Goal: Navigation & Orientation: Locate item on page

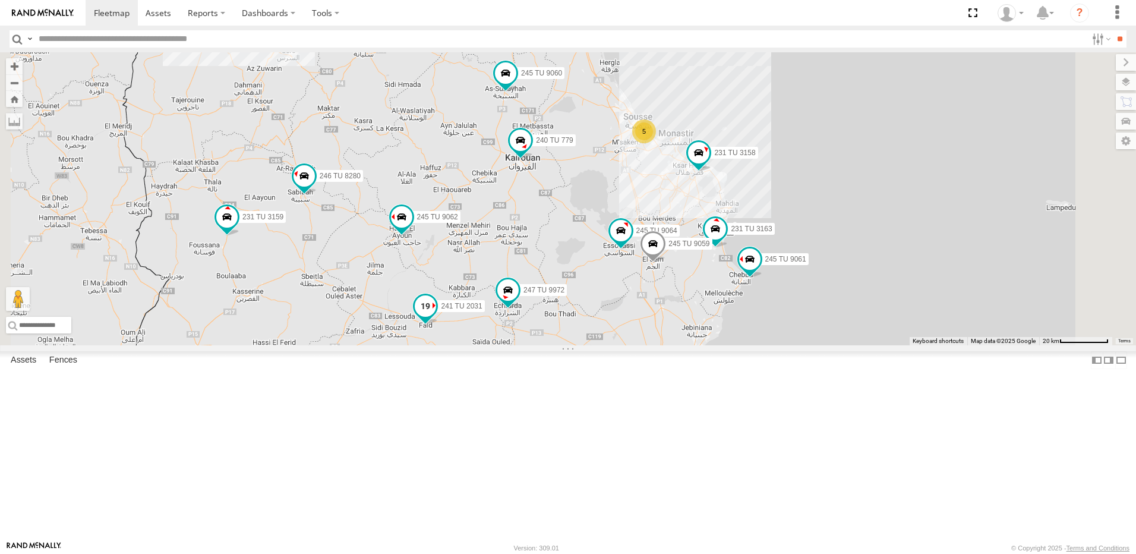
click at [436, 317] on span at bounding box center [425, 305] width 21 height 21
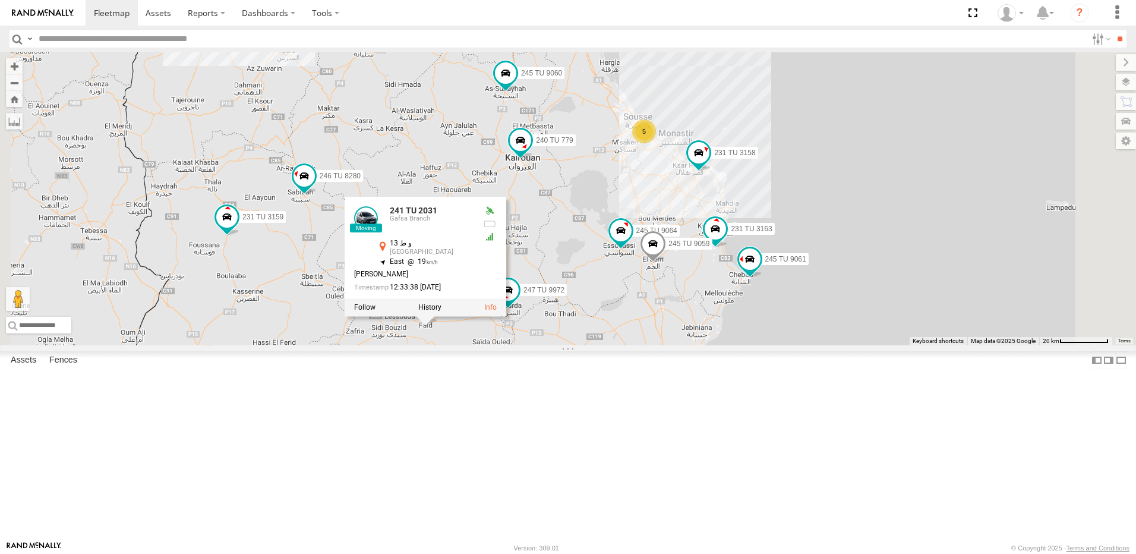
click at [579, 345] on div "245 TU 4334 245 TU 9053 231 TU 3159 245 TU 9062 246 TU 8280 241 TU 2031 247 TU …" at bounding box center [568, 198] width 1136 height 293
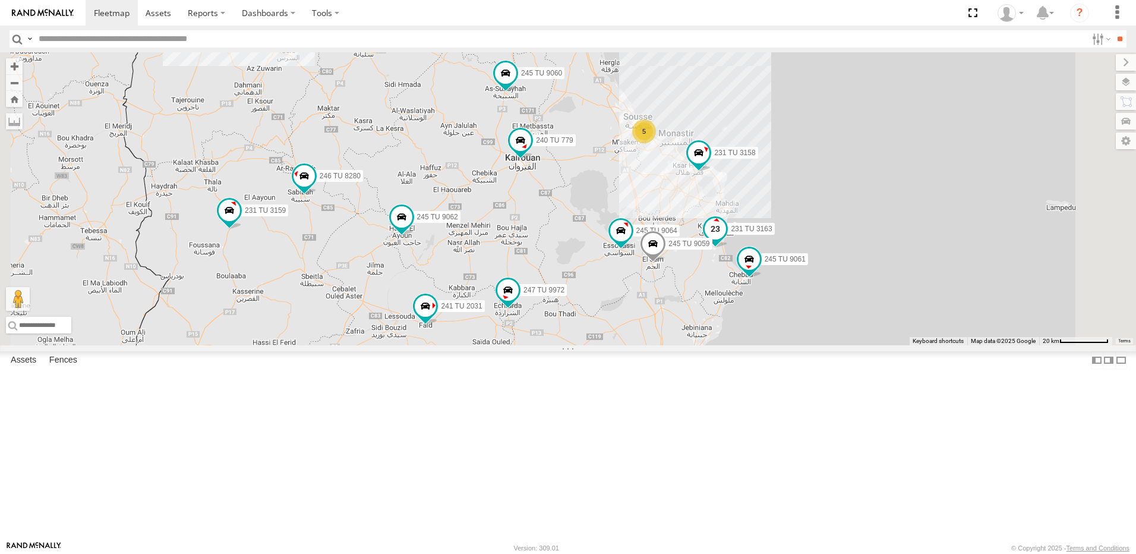
click at [726, 239] on span at bounding box center [715, 228] width 21 height 21
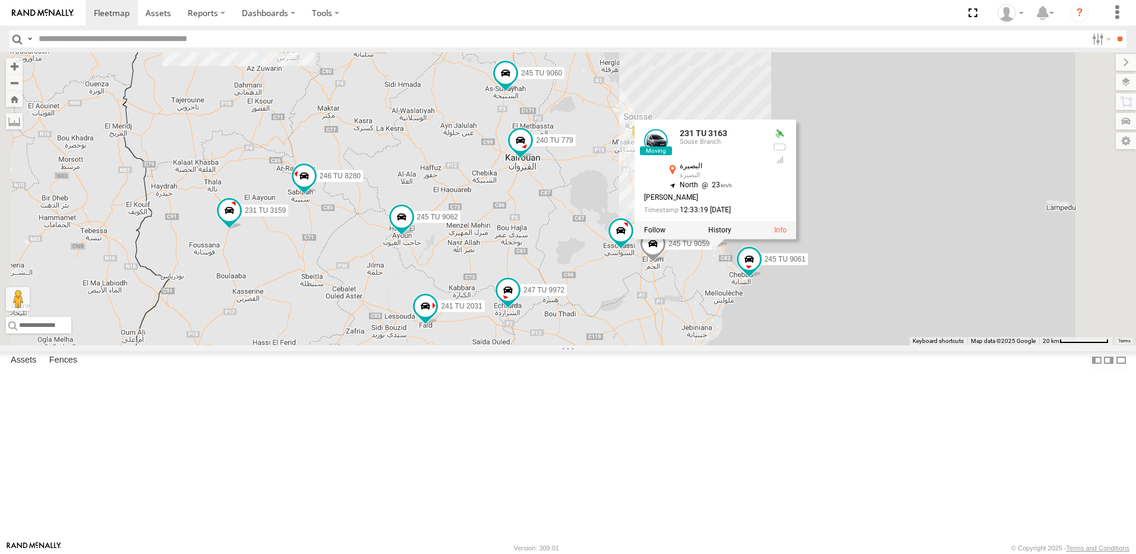
click at [843, 345] on div "245 TU 4334 245 TU 9053 231 TU 3159 245 TU 9062 246 TU 8280 241 TU 2031 247 TU …" at bounding box center [568, 198] width 1136 height 293
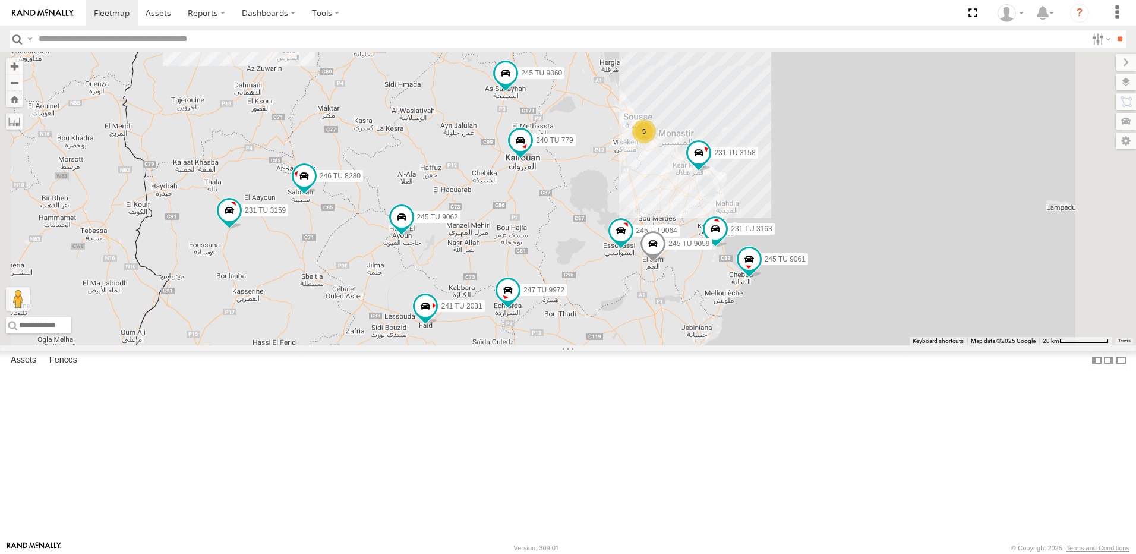
click at [666, 263] on span at bounding box center [653, 247] width 26 height 32
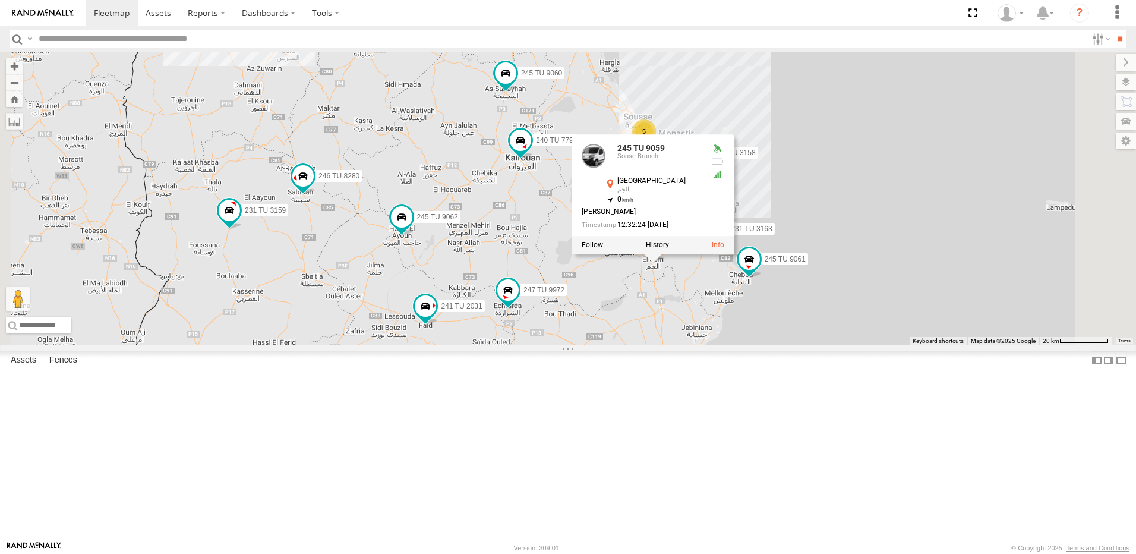
click at [753, 345] on div "245 TU 4334 245 TU 9053 231 TU 3159 245 TU 9062 246 TU 8280 241 TU 2031 247 TU …" at bounding box center [568, 198] width 1136 height 293
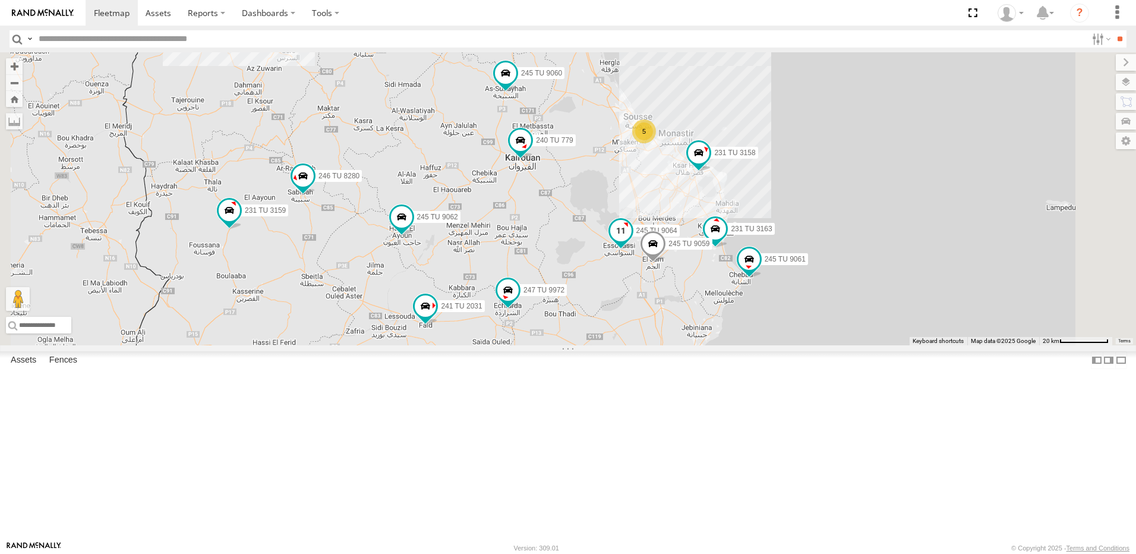
click at [632, 241] on span at bounding box center [620, 230] width 21 height 21
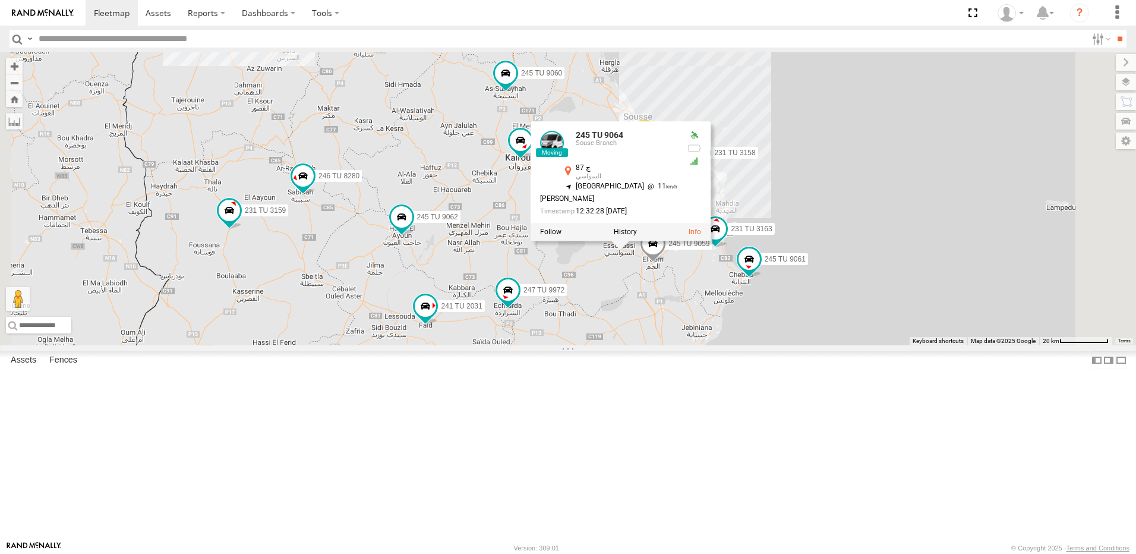
click at [756, 345] on div "245 TU 4334 245 TU 9053 231 TU 3159 245 TU 9062 246 TU 8280 241 TU 2031 247 TU …" at bounding box center [568, 198] width 1136 height 293
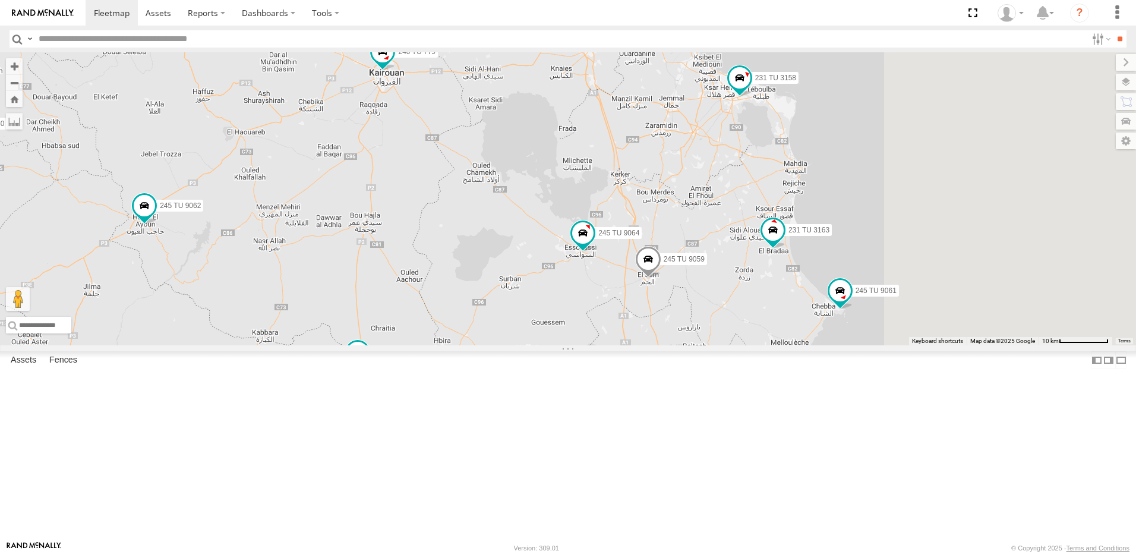
drag, startPoint x: 641, startPoint y: 280, endPoint x: 566, endPoint y: 242, distance: 84.5
click at [566, 243] on div "245 TU 4334 245 TU 9053 231 TU 3159 245 TU 9062 246 TU 8280 241 TU 2031 247 TU …" at bounding box center [568, 198] width 1136 height 293
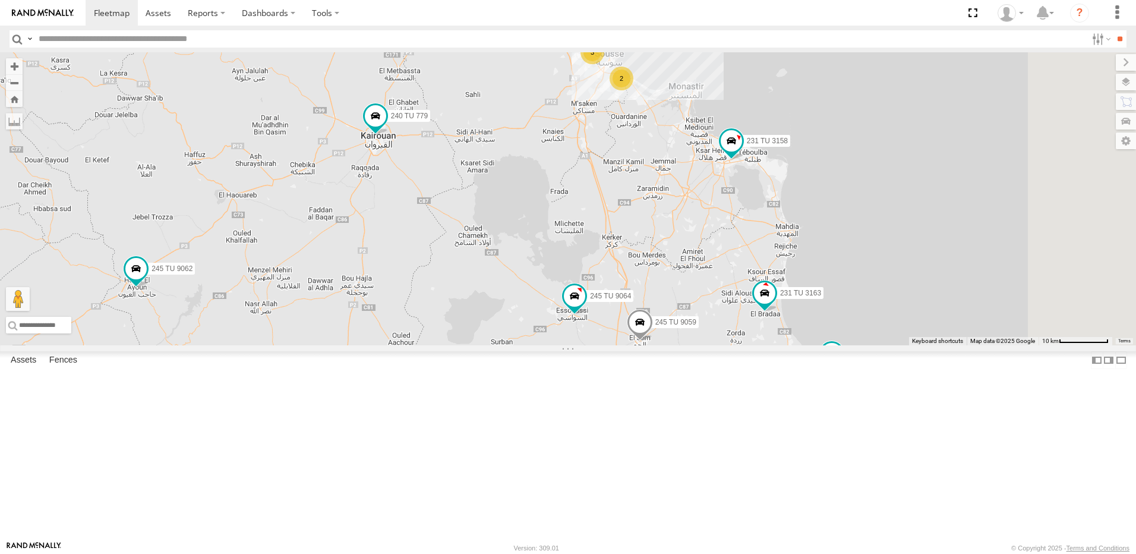
drag, startPoint x: 866, startPoint y: 260, endPoint x: 869, endPoint y: 295, distance: 34.5
click at [869, 295] on div "245 TU 4334 245 TU 9053 231 TU 3159 245 TU 9062 246 TU 8280 241 TU 2031 247 TU …" at bounding box center [568, 198] width 1136 height 293
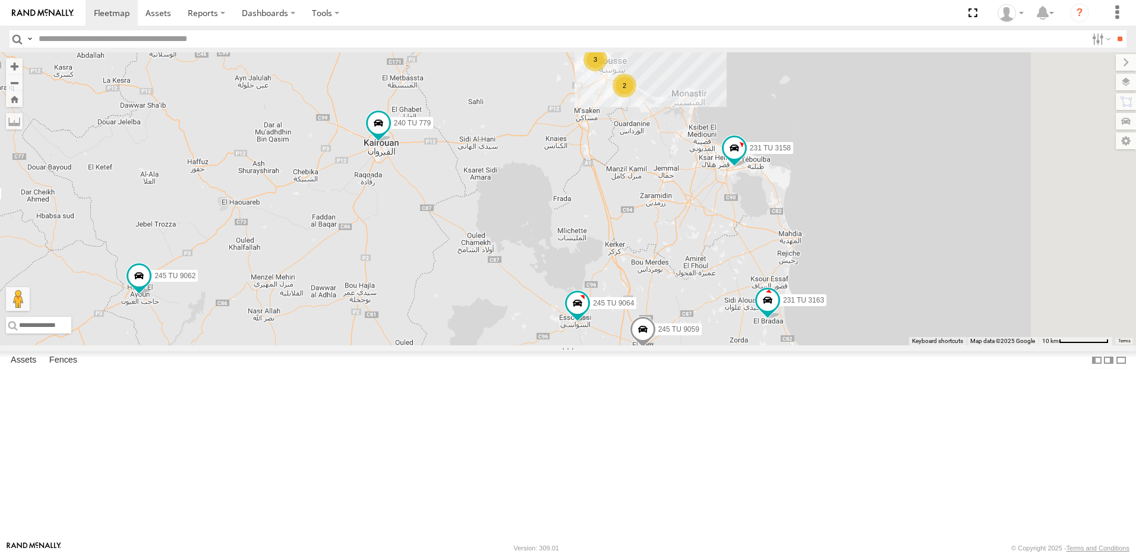
click at [607, 71] on div "3" at bounding box center [596, 60] width 24 height 24
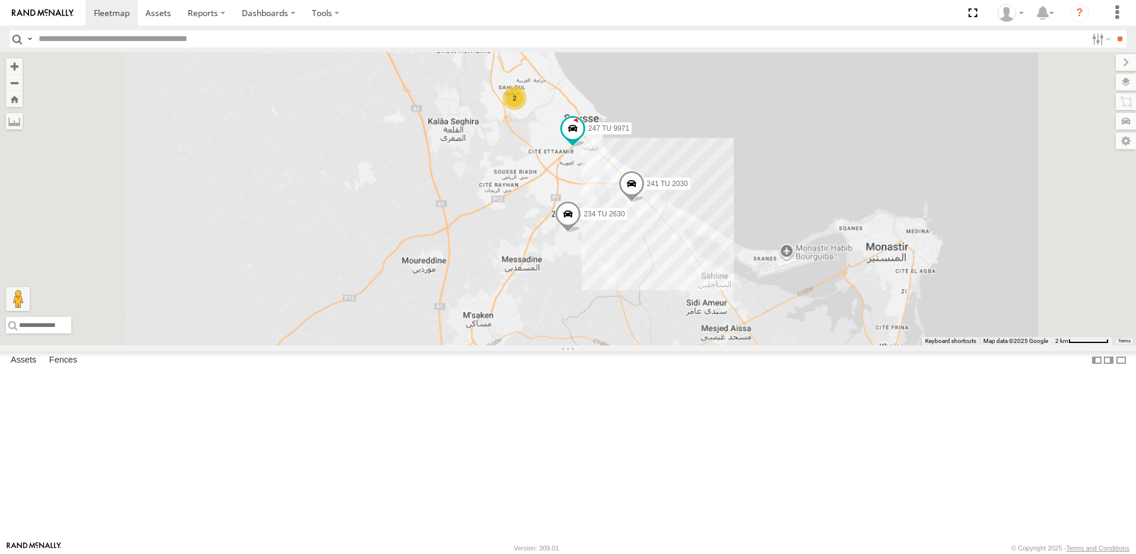
drag, startPoint x: 688, startPoint y: 392, endPoint x: 674, endPoint y: 256, distance: 136.2
click at [674, 256] on div "245 TU 4334 245 TU 9053 231 TU 3159 245 TU 9062 246 TU 8280 241 TU 2031 247 TU …" at bounding box center [568, 198] width 1136 height 293
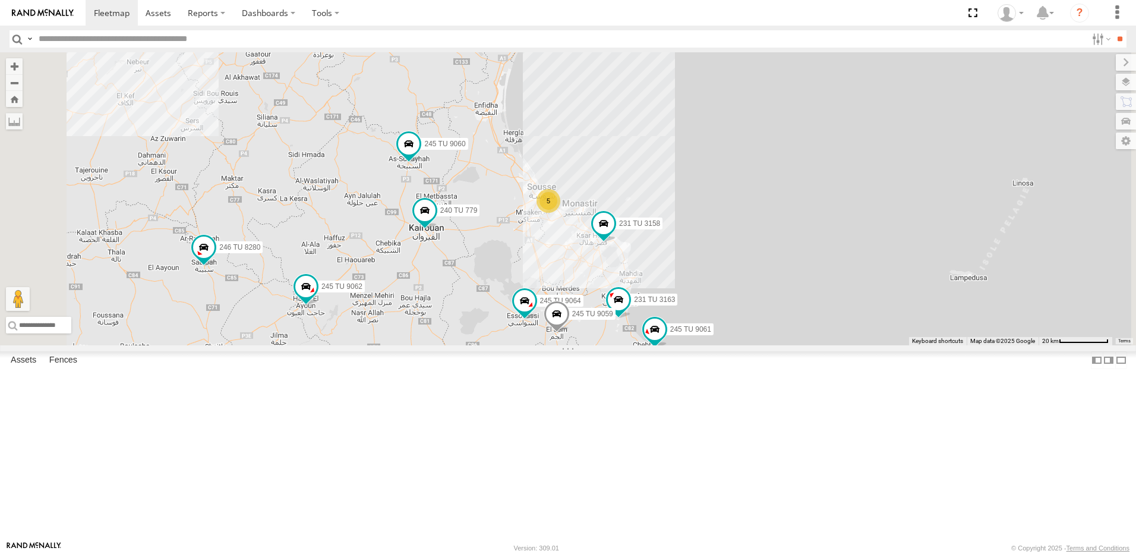
drag, startPoint x: 488, startPoint y: 422, endPoint x: 491, endPoint y: 416, distance: 6.6
click at [491, 345] on div "231 TU 3163 245 TU 9062 245 TU 9060 240 TU 779 231 TU 3158 5 2 241 TU 8769 3 24…" at bounding box center [568, 198] width 1136 height 293
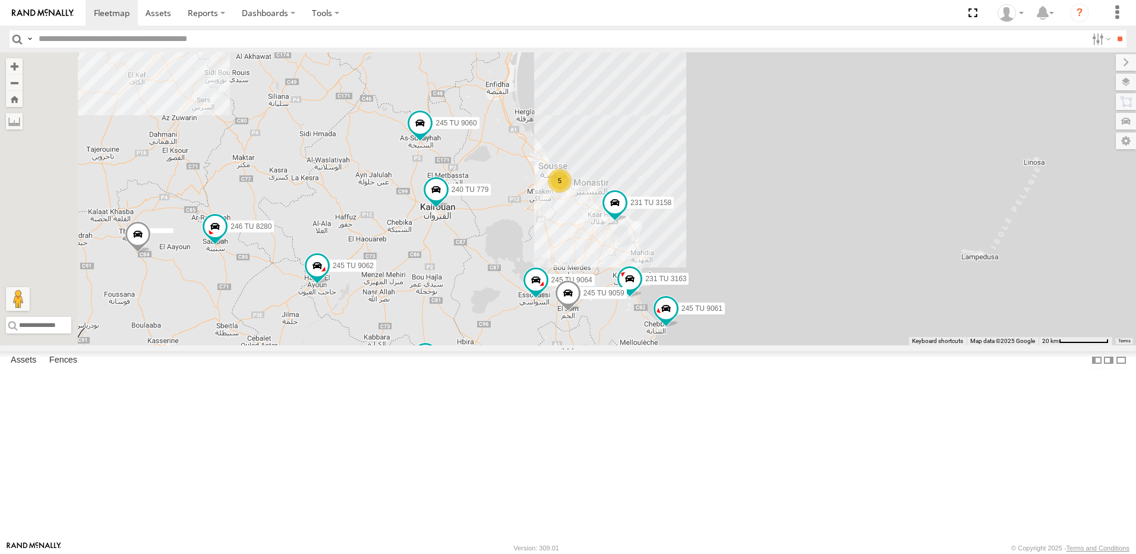
drag, startPoint x: 384, startPoint y: 399, endPoint x: 393, endPoint y: 399, distance: 9.5
click at [393, 345] on div "231 TU 3163 245 TU 9062 245 TU 9060 240 TU 779 231 TU 3158 5 2 241 TU 8769 3 24…" at bounding box center [568, 198] width 1136 height 293
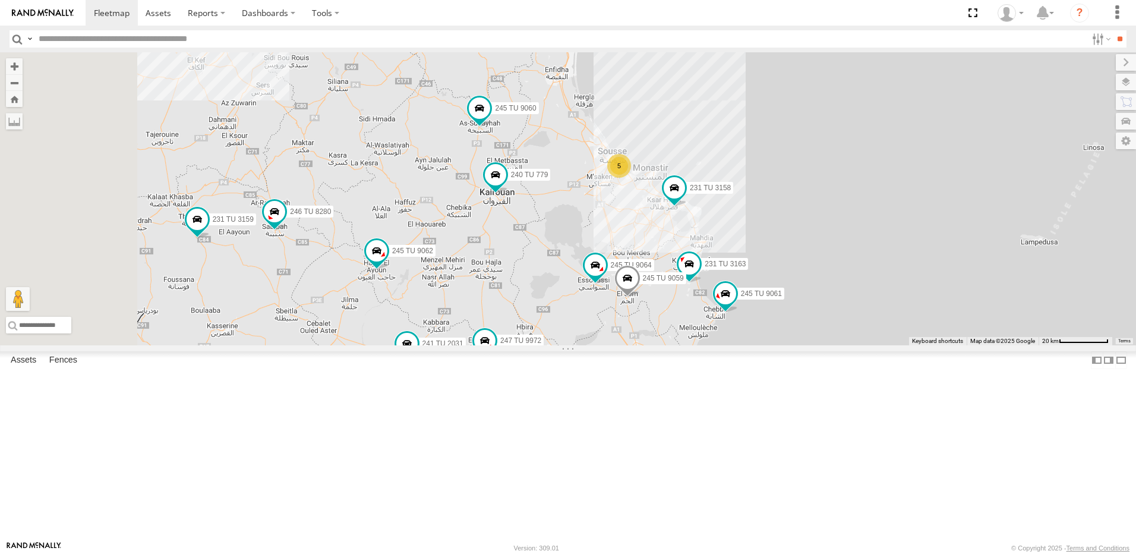
drag, startPoint x: 413, startPoint y: 387, endPoint x: 466, endPoint y: 372, distance: 54.9
click at [466, 345] on div "231 TU 3163 245 TU 9062 245 TU 9060 240 TU 779 231 TU 3158 5 2 241 TU 8769 3 24…" at bounding box center [568, 198] width 1136 height 293
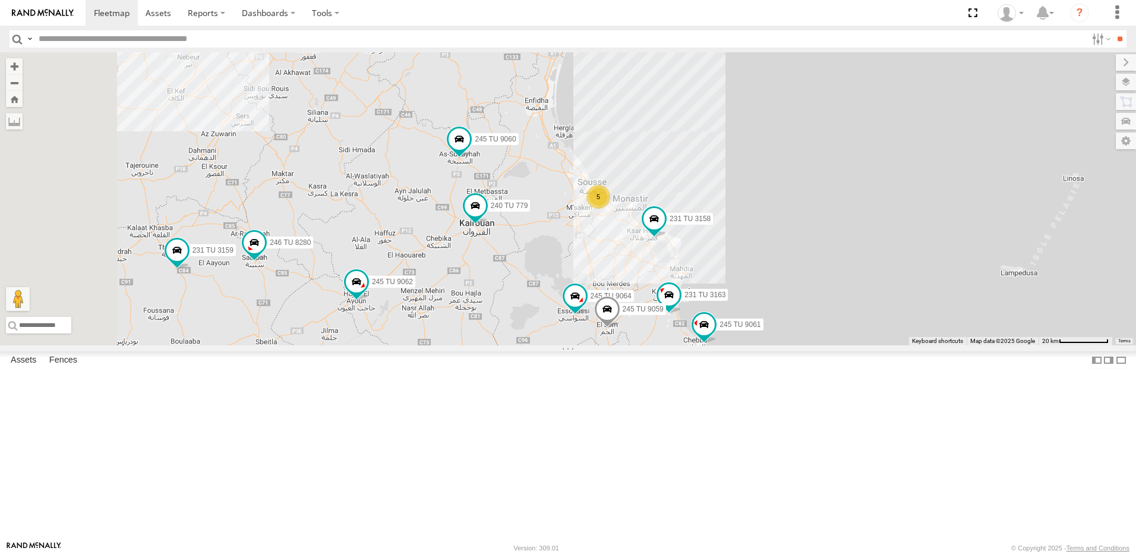
drag, startPoint x: 762, startPoint y: 127, endPoint x: 725, endPoint y: 167, distance: 54.2
click at [741, 158] on div "231 TU 3163 245 TU 9062 245 TU 9060 240 TU 779 231 TU 3158 5 2 241 TU 8769 3 24…" at bounding box center [568, 198] width 1136 height 293
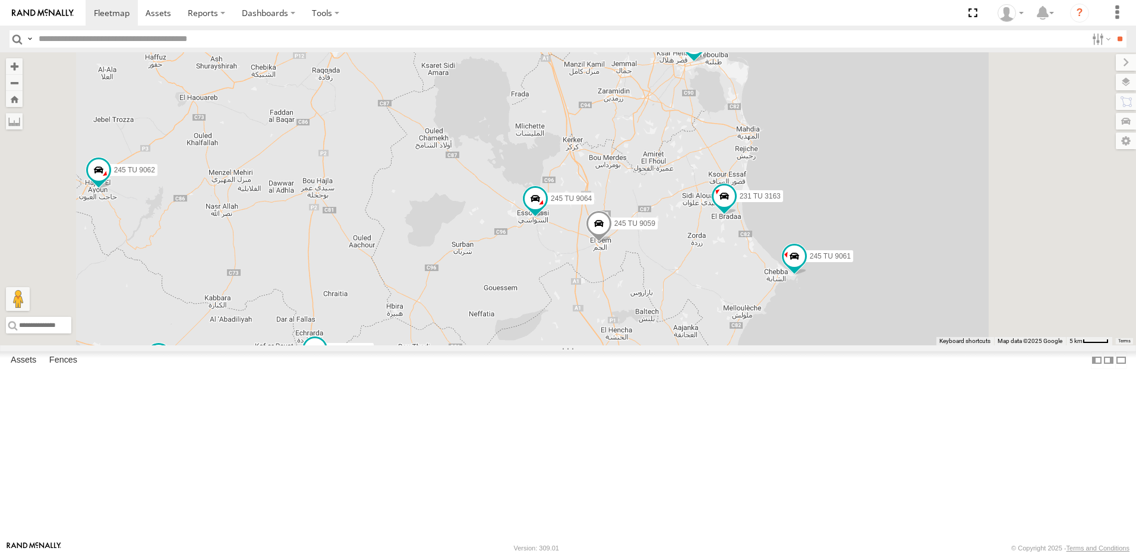
drag, startPoint x: 734, startPoint y: 399, endPoint x: 730, endPoint y: 269, distance: 130.8
click at [730, 269] on div "231 TU 3163 245 TU 9062 245 TU 9060 240 TU 779 231 TU 3158 241 TU 8769 245 TU 9…" at bounding box center [568, 198] width 1136 height 293
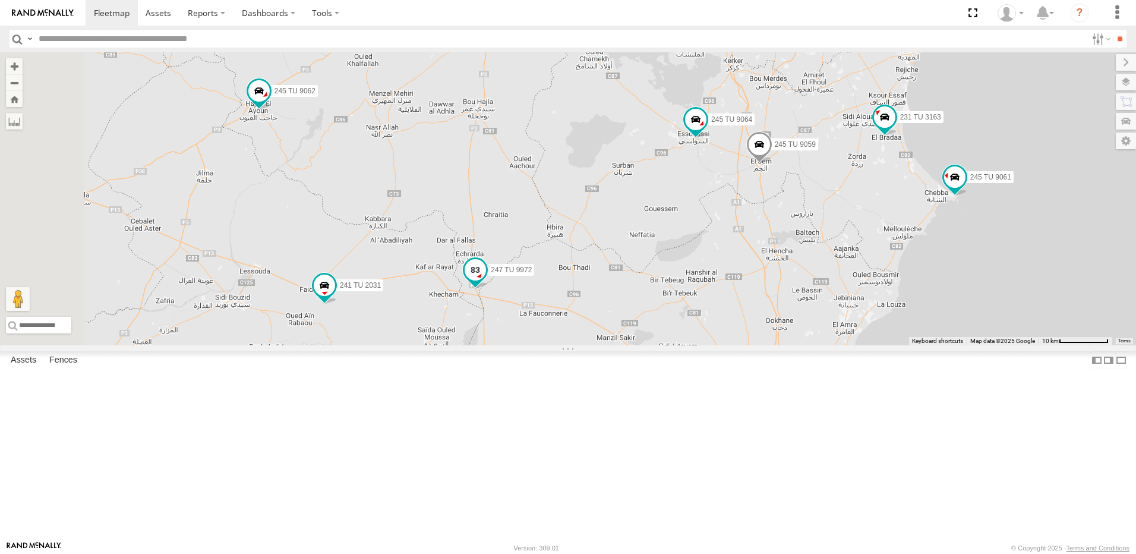
drag, startPoint x: 590, startPoint y: 385, endPoint x: 615, endPoint y: 369, distance: 29.7
click at [615, 345] on div "231 TU 3163 245 TU 9062 245 TU 9060 240 TU 779 231 TU 3158 241 TU 8769 245 TU 9…" at bounding box center [568, 198] width 1136 height 293
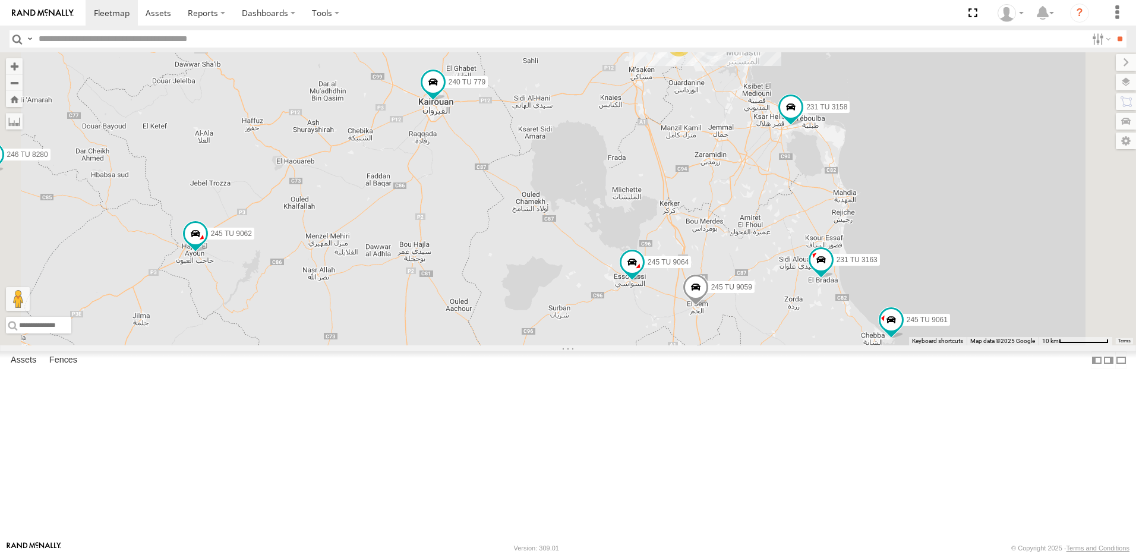
drag, startPoint x: 746, startPoint y: 355, endPoint x: 664, endPoint y: 525, distance: 188.4
click at [664, 345] on div "231 TU 3163 245 TU 9062 245 TU 9060 240 TU 779 231 TU 3158 241 TU 8769 245 TU 9…" at bounding box center [568, 198] width 1136 height 293
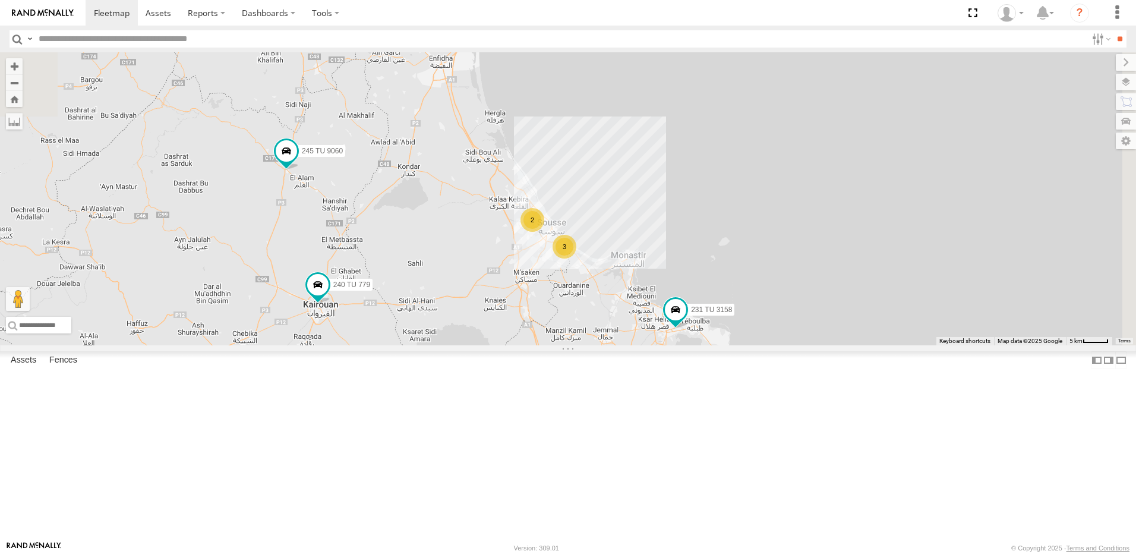
drag, startPoint x: 586, startPoint y: 419, endPoint x: 607, endPoint y: 324, distance: 97.3
click at [603, 333] on div "231 TU 3163 245 TU 9062 245 TU 9060 240 TU 779 231 TU 3158 241 TU 8769 245 TU 9…" at bounding box center [568, 198] width 1136 height 293
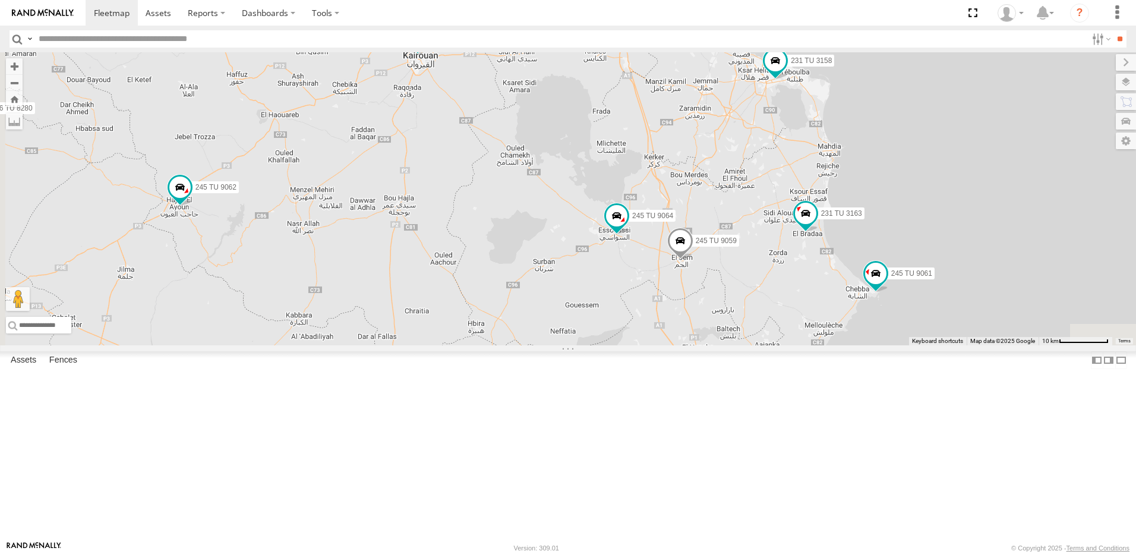
drag, startPoint x: 613, startPoint y: 301, endPoint x: 591, endPoint y: 377, distance: 78.6
click at [591, 345] on div "231 TU 3163 245 TU 9062 245 TU 9060 240 TU 779 231 TU 3158 241 TU 8769 245 TU 9…" at bounding box center [568, 198] width 1136 height 293
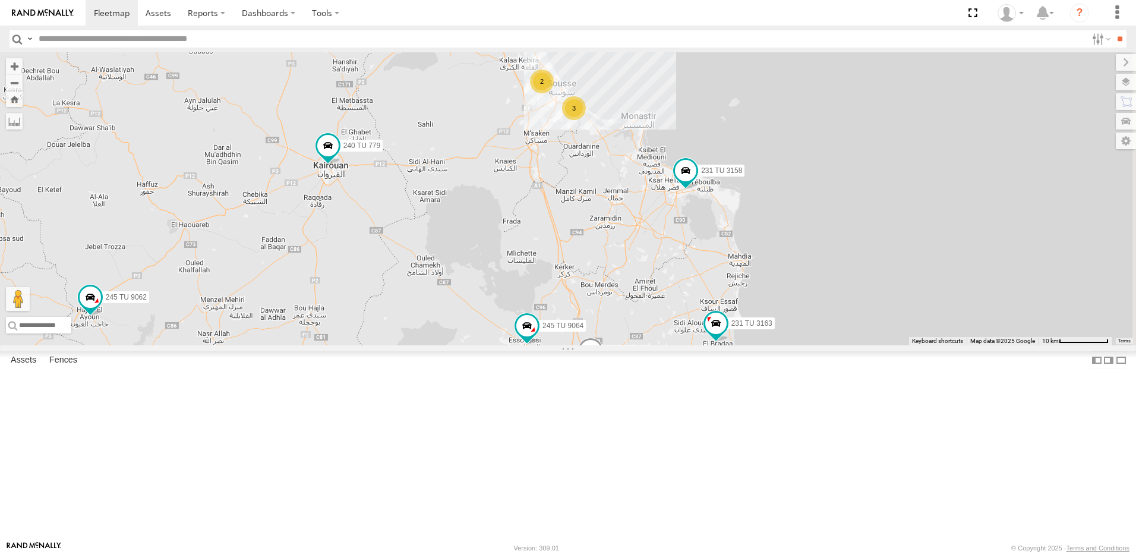
drag, startPoint x: 652, startPoint y: 267, endPoint x: 664, endPoint y: 263, distance: 12.6
click at [624, 301] on div "231 TU 3163 245 TU 9062 245 TU 9060 240 TU 779 231 TU 3158 241 TU 8769 245 TU 9…" at bounding box center [568, 198] width 1136 height 293
click at [587, 121] on div "3" at bounding box center [575, 109] width 24 height 24
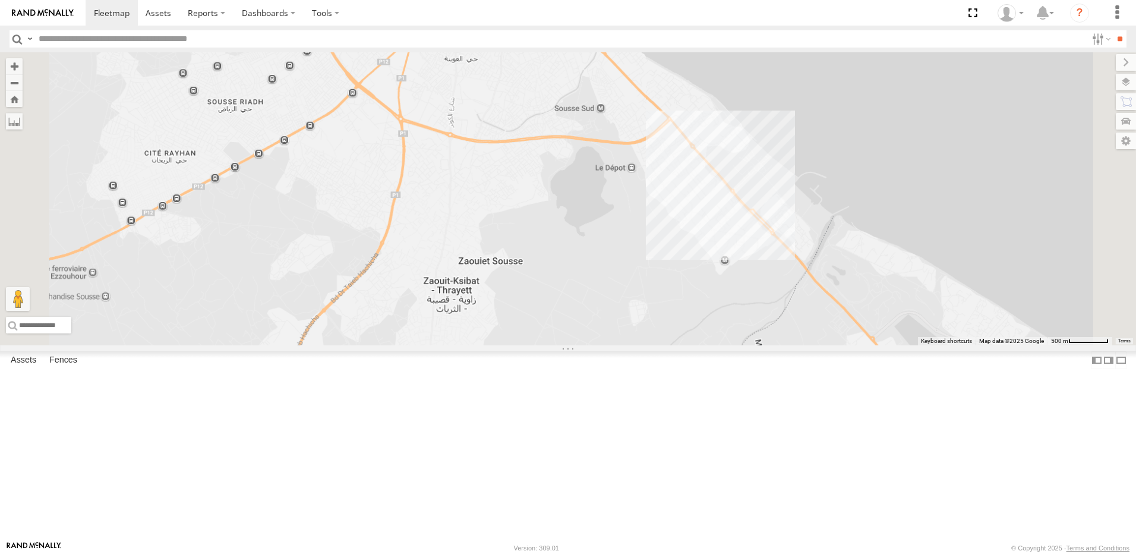
drag, startPoint x: 652, startPoint y: 268, endPoint x: 658, endPoint y: 302, distance: 34.3
click at [661, 303] on div "231 TU 3163 245 TU 9062 245 TU 9060 240 TU 779 231 TU 3158 241 TU 8769 245 TU 9…" at bounding box center [568, 198] width 1136 height 293
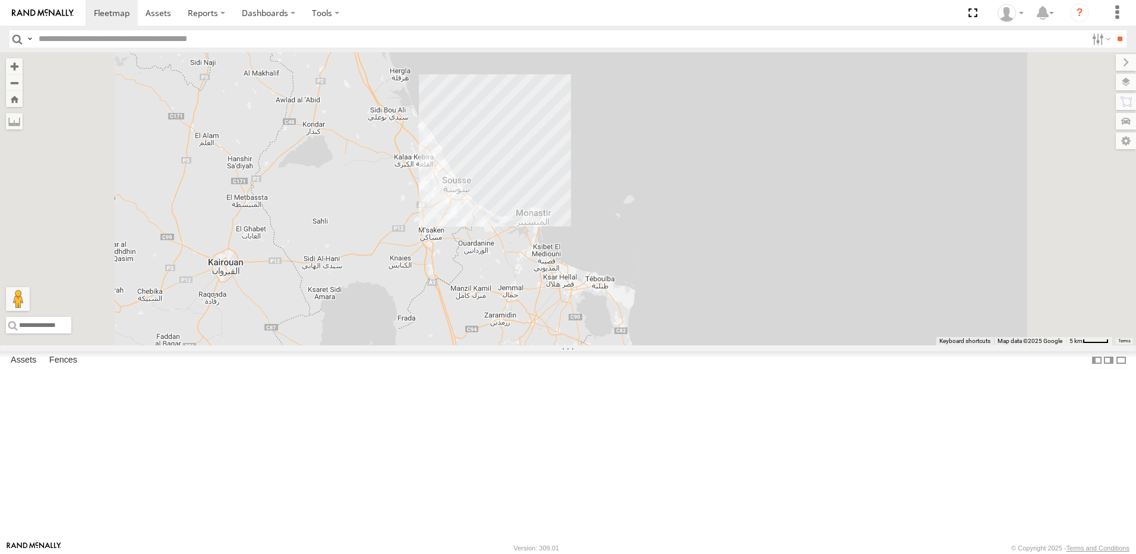
drag, startPoint x: 512, startPoint y: 226, endPoint x: 528, endPoint y: 366, distance: 140.5
click at [528, 345] on div at bounding box center [568, 198] width 1136 height 293
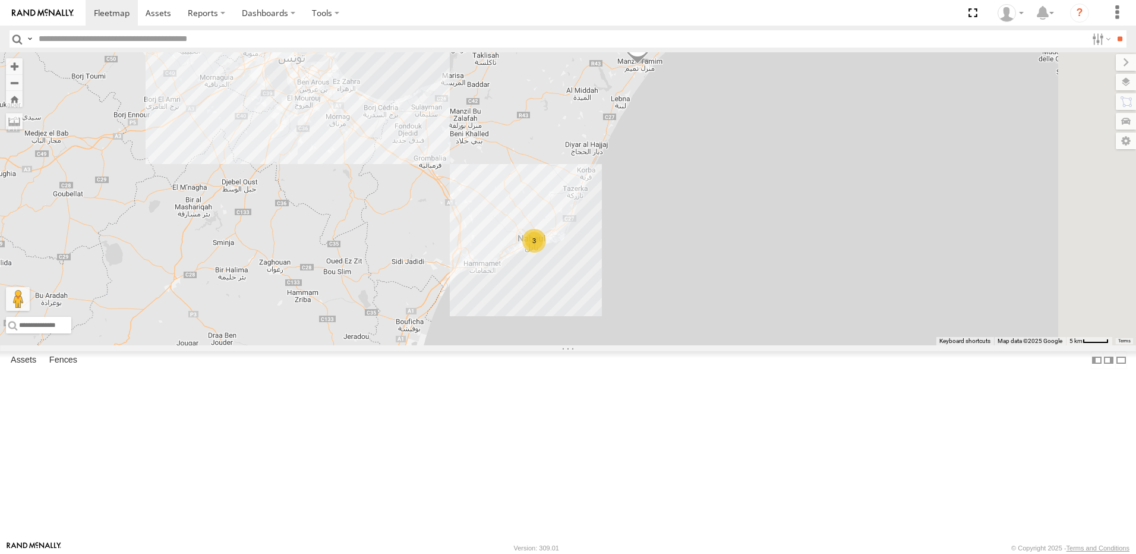
drag, startPoint x: 665, startPoint y: 289, endPoint x: 612, endPoint y: 345, distance: 77.4
click at [612, 345] on div "3 231 TU 3163 2 245 TU 9060 240 TU 779 231 TU 3158 245 TU 9064 2 241 TU 8769 3" at bounding box center [568, 198] width 1136 height 293
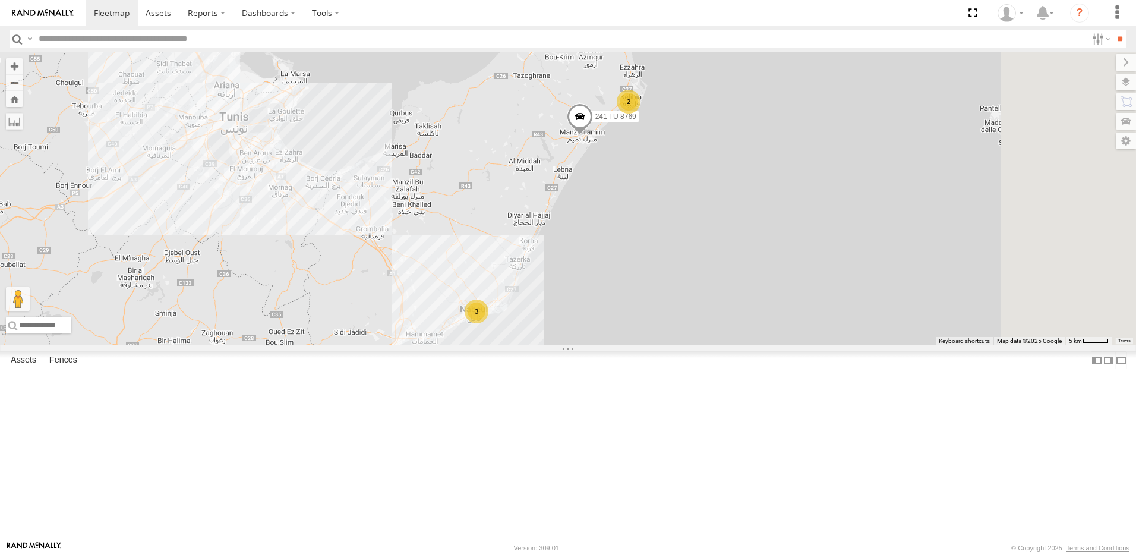
click at [488, 323] on div "3" at bounding box center [477, 312] width 24 height 24
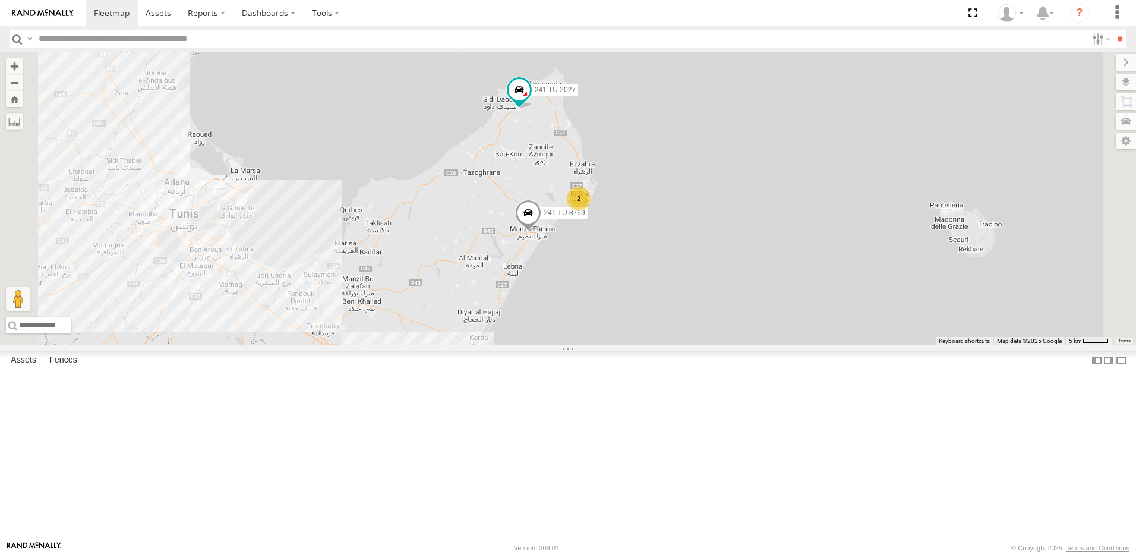
drag, startPoint x: 699, startPoint y: 273, endPoint x: 661, endPoint y: 336, distance: 73.1
click at [541, 232] on div "241 TU 8769" at bounding box center [528, 216] width 26 height 32
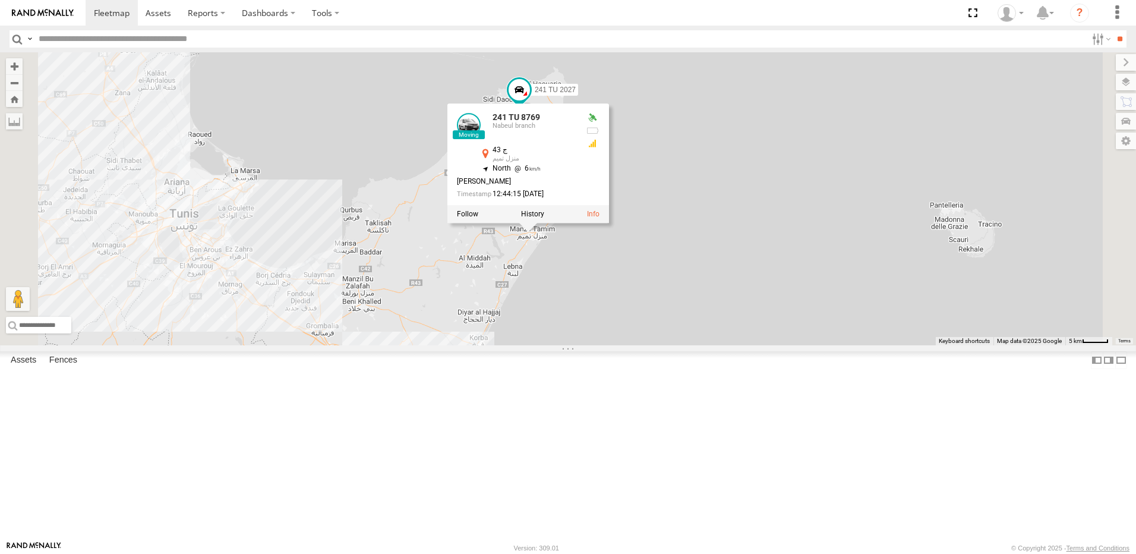
click at [597, 159] on div "231 TU 3163 245 TU 9060 240 TU 779 231 TU 3158 245 TU 9064 241 TU 8769 241 TU 2…" at bounding box center [568, 198] width 1136 height 293
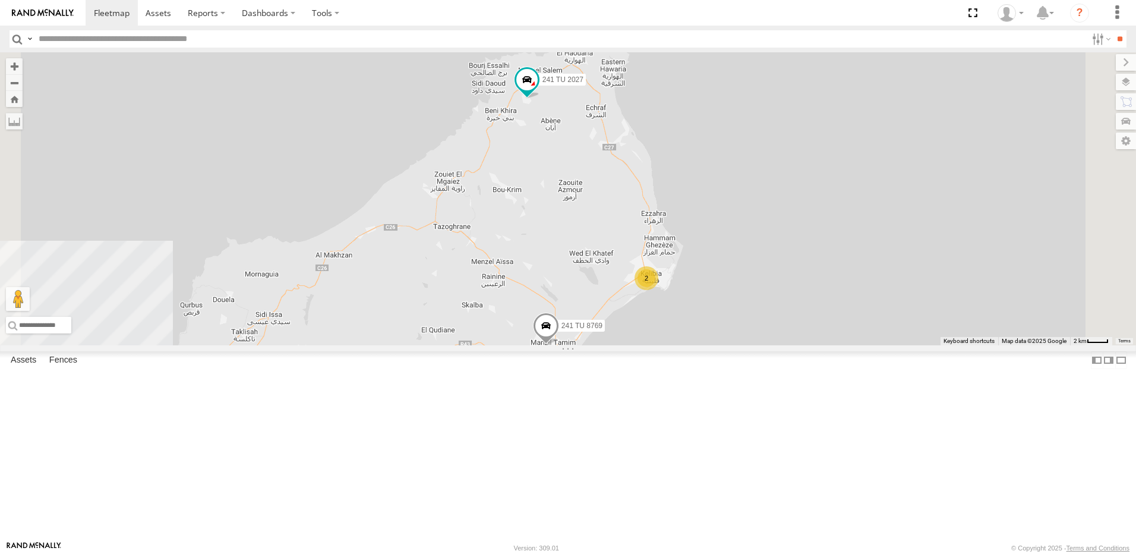
click at [658, 290] on div "2" at bounding box center [647, 278] width 24 height 24
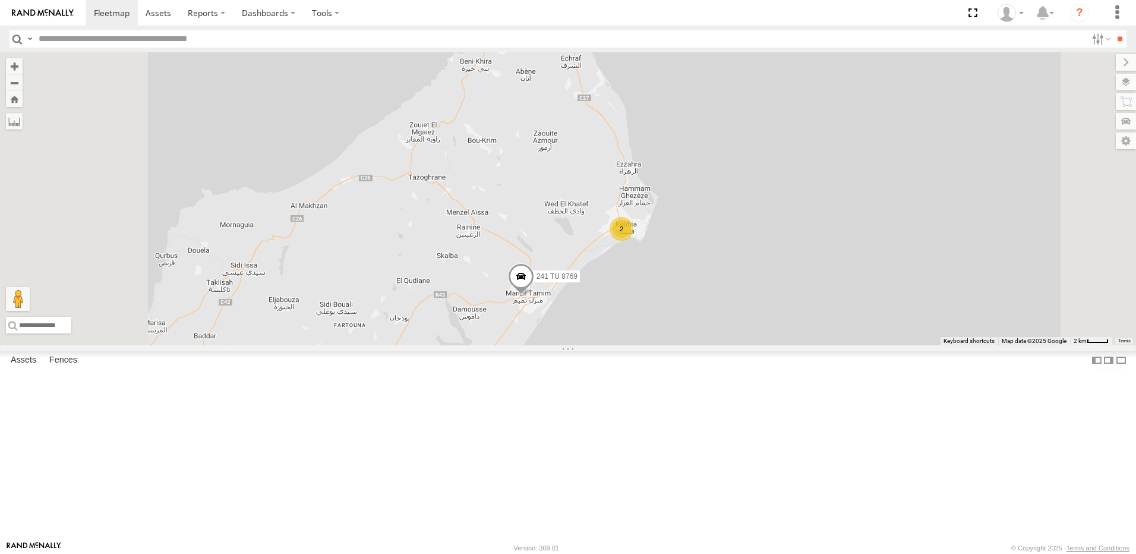
drag, startPoint x: 741, startPoint y: 368, endPoint x: 769, endPoint y: 320, distance: 55.1
click at [769, 320] on div "231 TU 3163 245 TU 9060 240 TU 779 231 TU 3158 245 TU 9064 241 TU 8769 241 TU 2…" at bounding box center [568, 198] width 1136 height 293
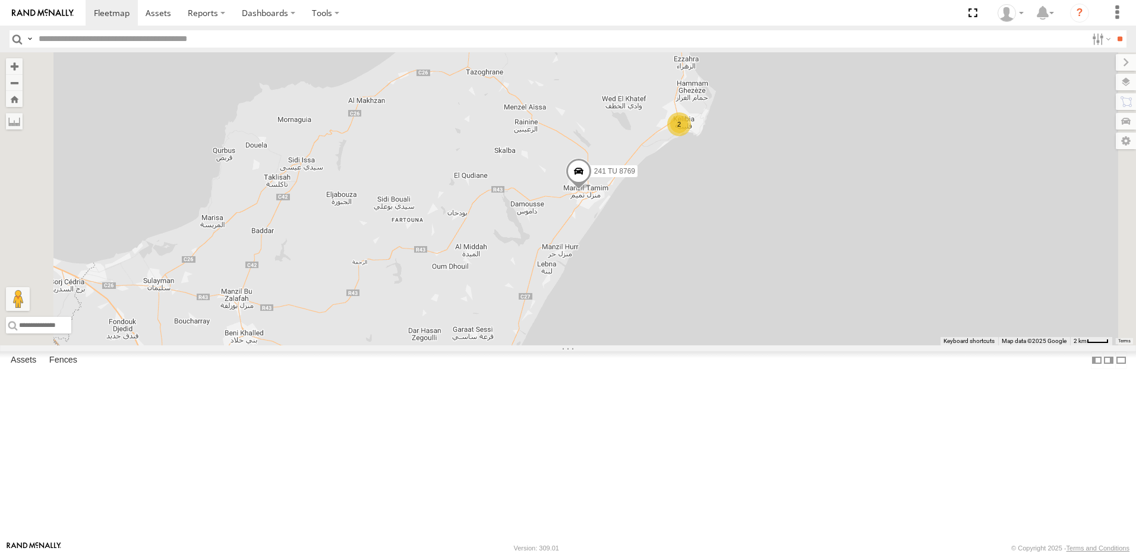
drag, startPoint x: 676, startPoint y: 339, endPoint x: 693, endPoint y: 301, distance: 41.0
click at [693, 301] on div "231 TU 3163 245 TU 9060 240 TU 779 231 TU 3158 245 TU 9064 241 TU 8769 241 TU 2…" at bounding box center [568, 198] width 1136 height 293
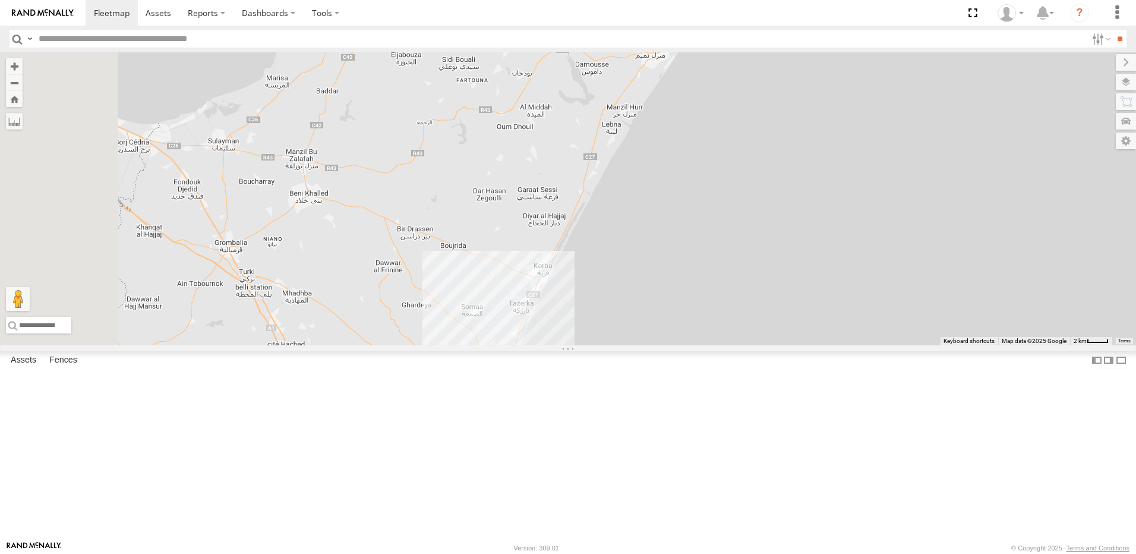
drag, startPoint x: 651, startPoint y: 338, endPoint x: 677, endPoint y: 282, distance: 62.2
click at [677, 282] on div "231 TU 3163 245 TU 9060 240 TU 779 231 TU 3158 245 TU 9064 241 TU 8769 241 TU 2…" at bounding box center [568, 198] width 1136 height 293
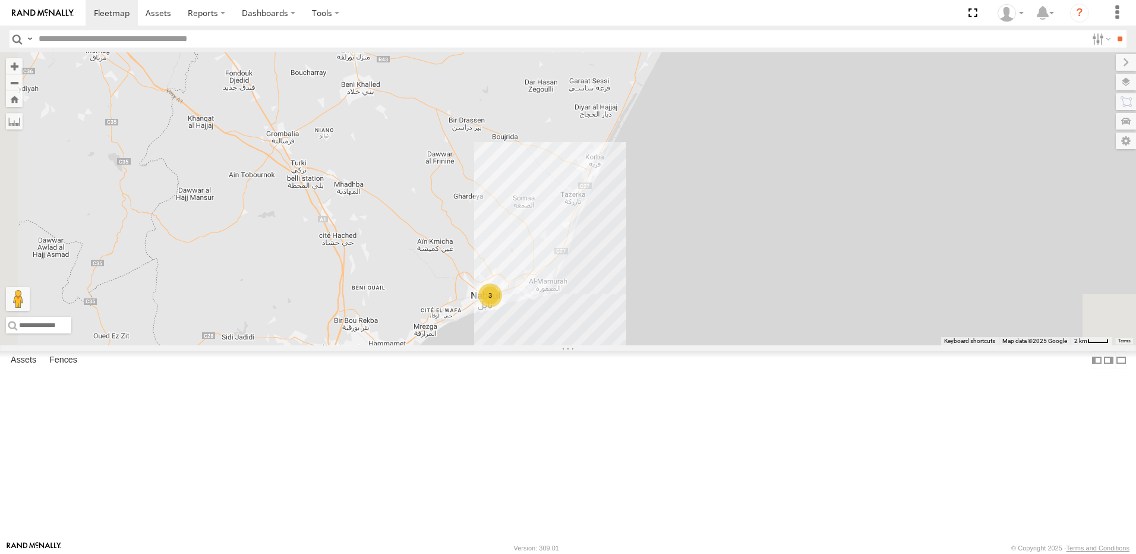
drag, startPoint x: 648, startPoint y: 354, endPoint x: 693, endPoint y: 247, distance: 116.7
click at [698, 251] on div "231 TU 3163 245 TU 9060 240 TU 779 231 TU 3158 245 TU 9064 241 TU 8769 241 TU 2…" at bounding box center [568, 198] width 1136 height 293
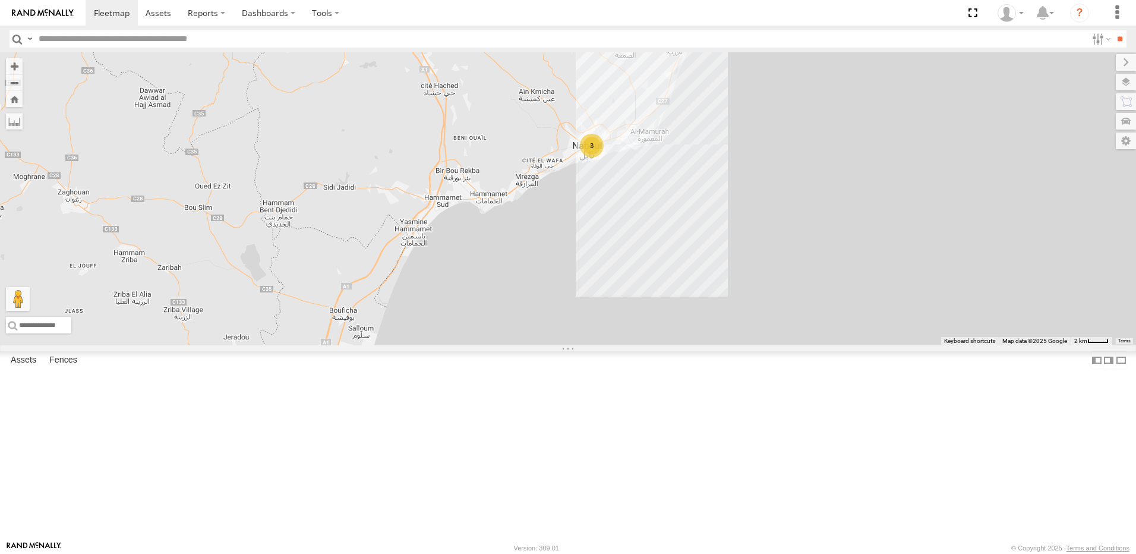
drag, startPoint x: 701, startPoint y: 210, endPoint x: 655, endPoint y: 367, distance: 163.6
click at [655, 345] on div "231 TU 3163 245 TU 9060 240 TU 779 231 TU 3158 245 TU 9064 241 TU 8769 241 TU 2…" at bounding box center [568, 198] width 1136 height 293
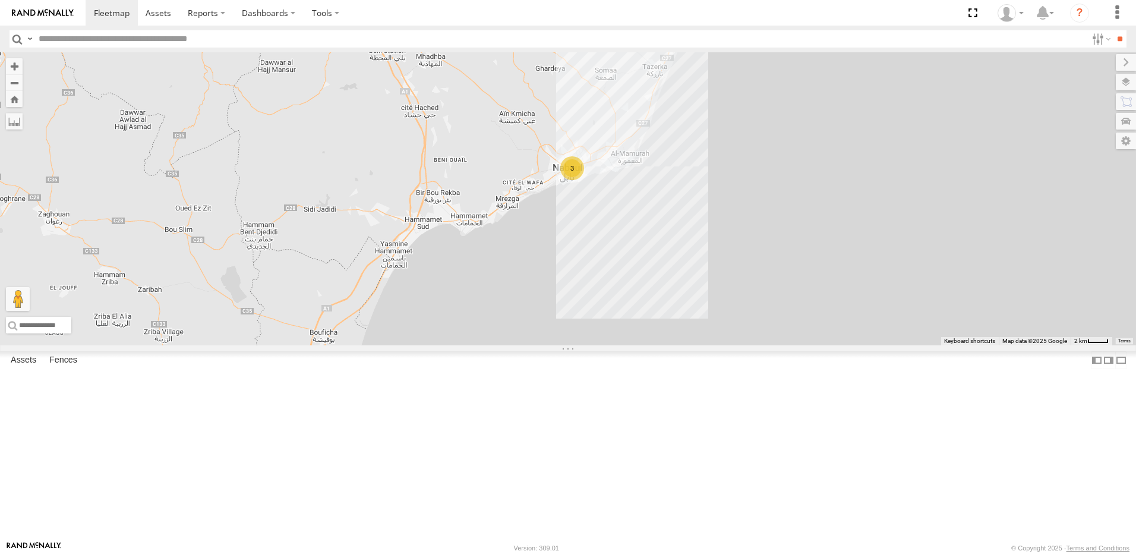
click at [725, 246] on div "231 TU 3163 245 TU 9060 240 TU 779 231 TU 3158 245 TU 9064 241 TU 8769 241 TU 2…" at bounding box center [568, 198] width 1136 height 293
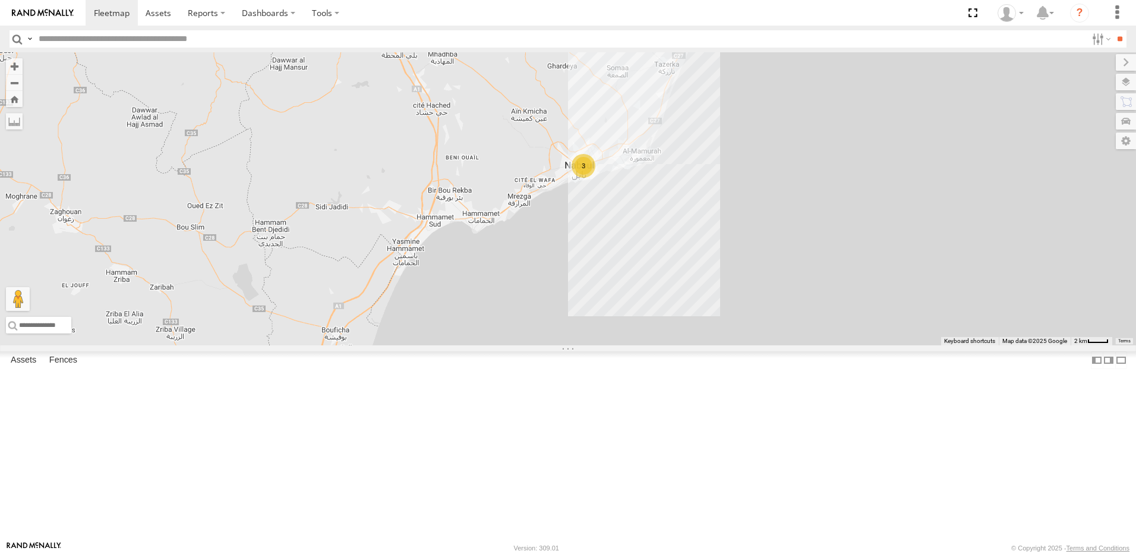
click at [720, 258] on div "231 TU 3163 245 TU 9060 240 TU 779 231 TU 3158 245 TU 9064 241 TU 8769 241 TU 2…" at bounding box center [568, 198] width 1136 height 293
click at [595, 178] on div "3" at bounding box center [584, 166] width 24 height 24
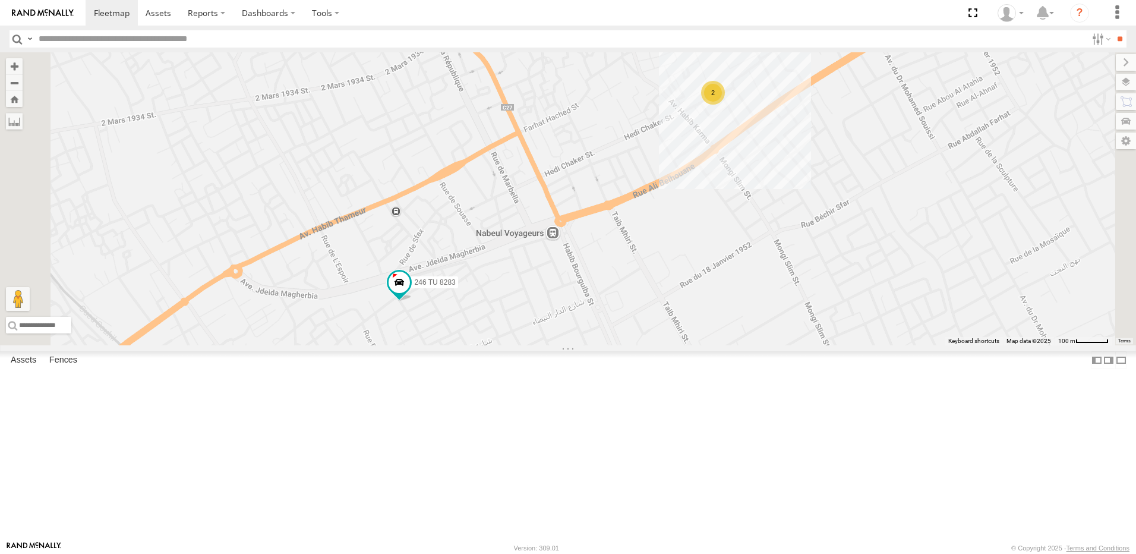
click at [725, 105] on div "2" at bounding box center [713, 93] width 24 height 24
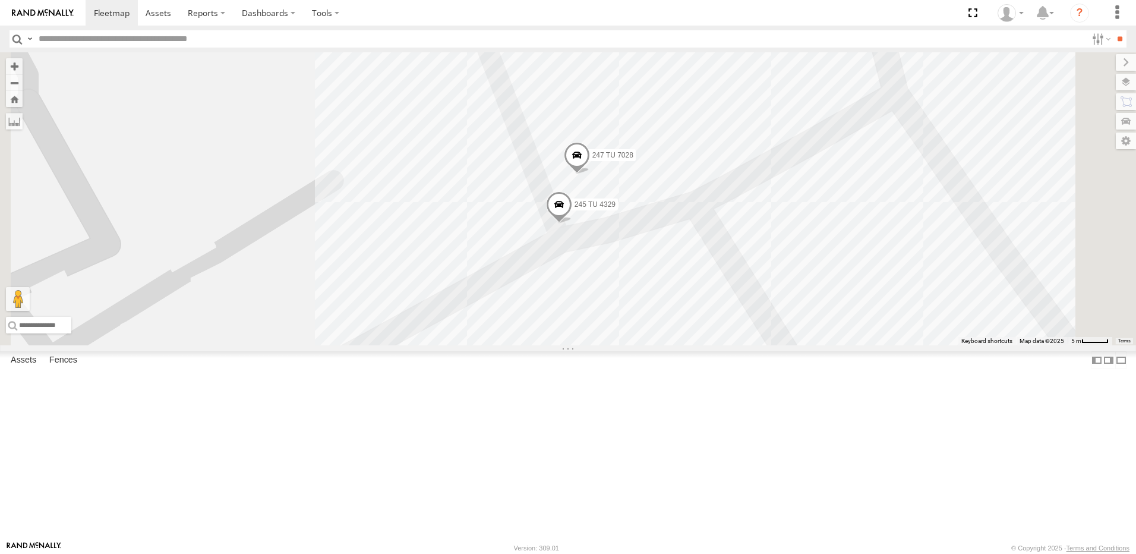
click at [590, 174] on span at bounding box center [577, 158] width 26 height 32
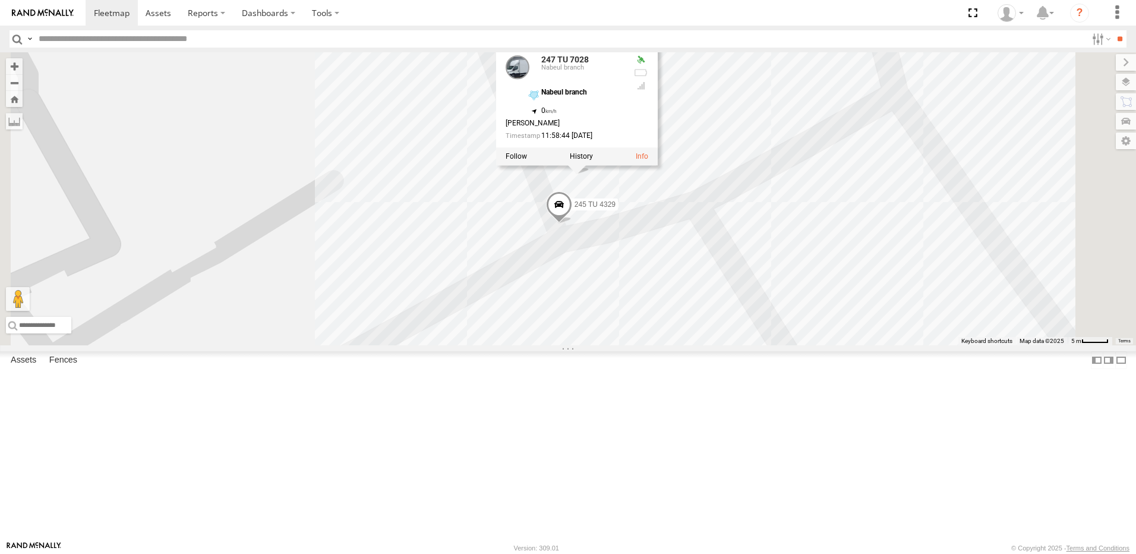
click at [547, 121] on div "231 TU 3163 245 TU 9060 240 TU 779 231 TU 3158 245 TU 9064 241 TU 8769 241 TU 2…" at bounding box center [568, 198] width 1136 height 293
click at [572, 226] on span at bounding box center [559, 210] width 26 height 32
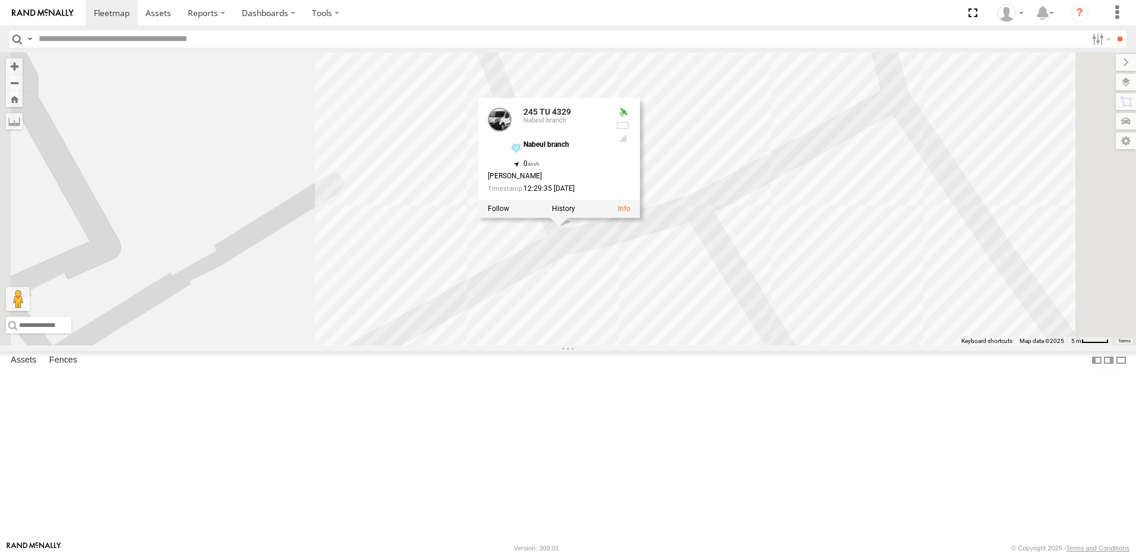
click at [476, 341] on div "231 TU 3163 245 TU 9060 240 TU 779 231 TU 3158 245 TU 9064 241 TU 8769 241 TU 2…" at bounding box center [568, 198] width 1136 height 293
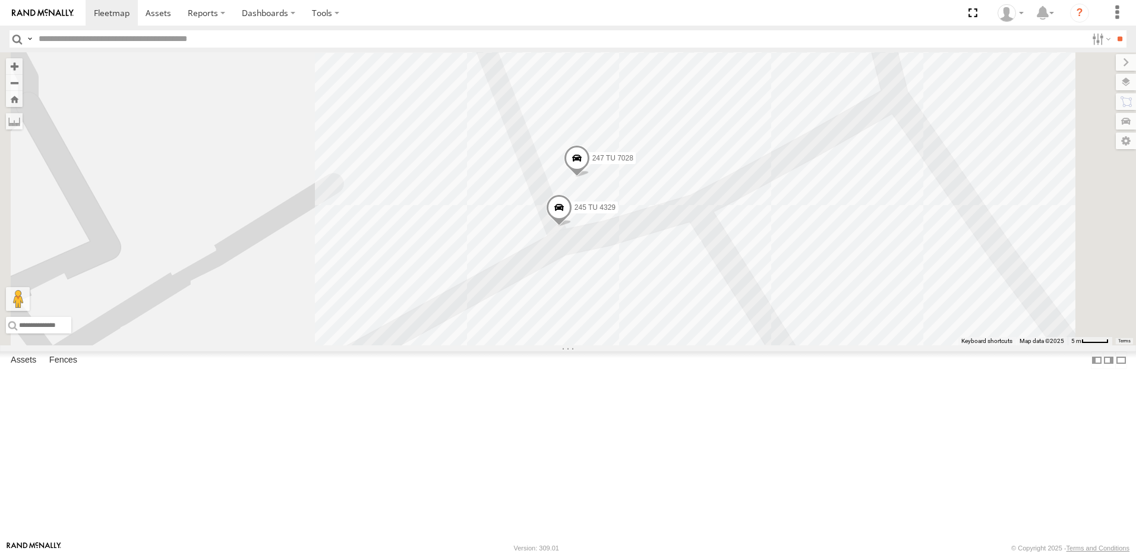
click at [572, 226] on span at bounding box center [559, 210] width 26 height 32
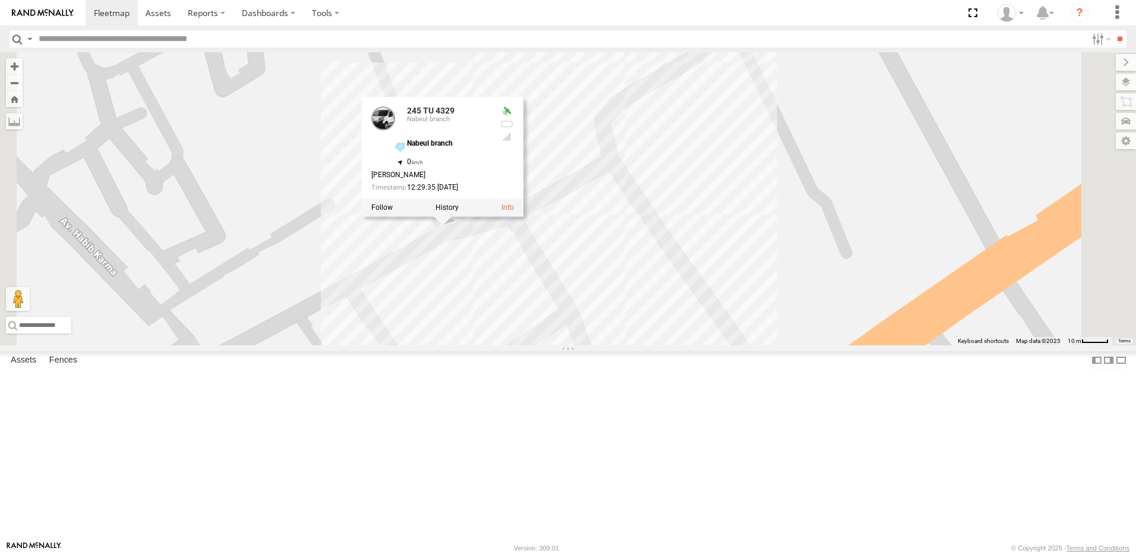
click at [473, 322] on div "231 TU 3163 245 TU 9060 240 TU 779 231 TU 3158 245 TU 9064 241 TU 8769 241 TU 2…" at bounding box center [568, 198] width 1136 height 293
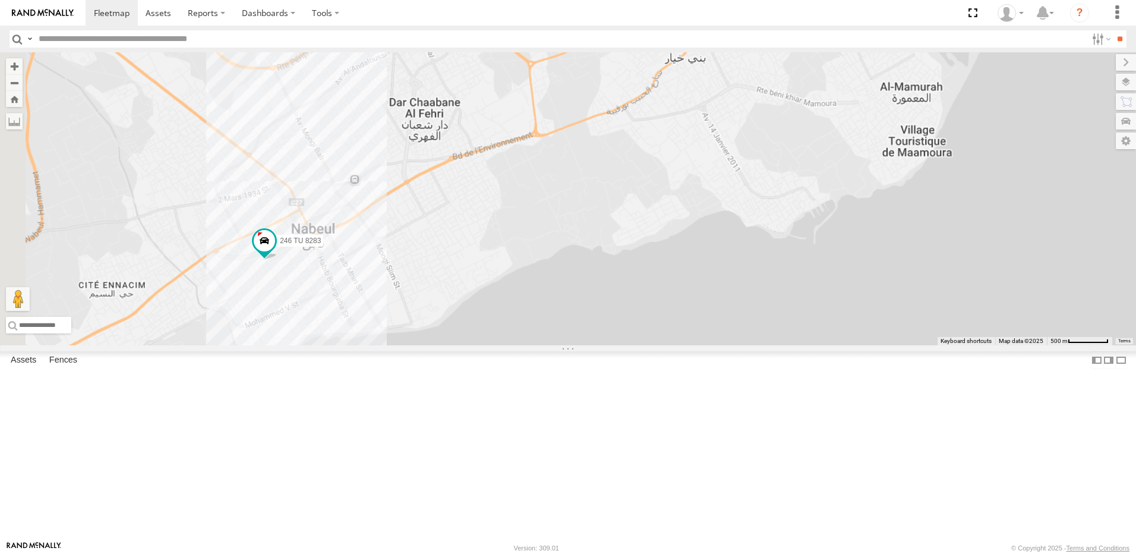
drag, startPoint x: 428, startPoint y: 387, endPoint x: 435, endPoint y: 349, distance: 38.6
click at [459, 345] on div "231 TU 3163 245 TU 9060 240 TU 779 231 TU 3158 245 TU 9064 241 TU 8769 241 TU 2…" at bounding box center [568, 198] width 1136 height 293
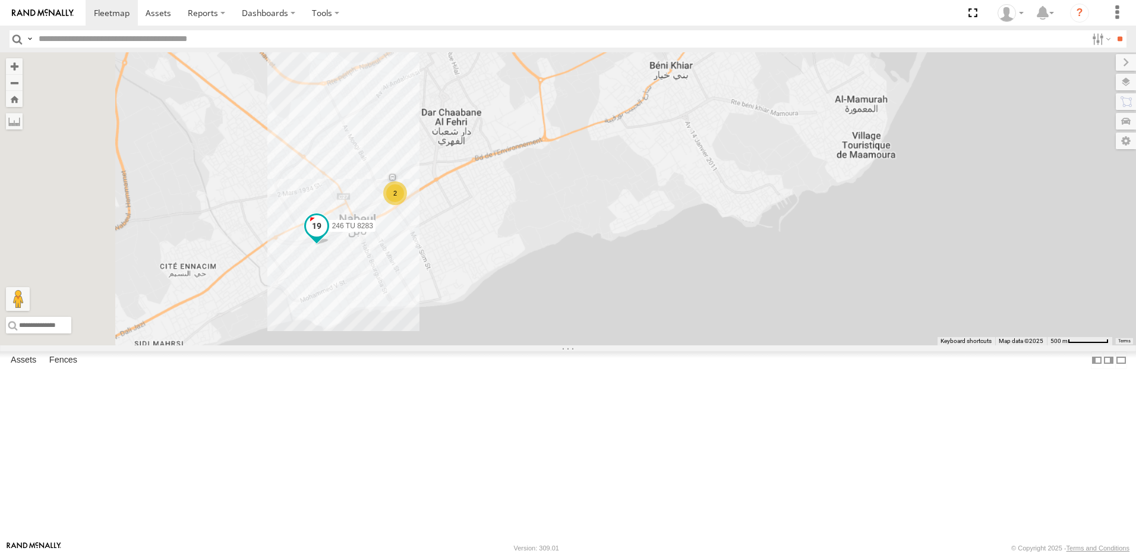
click at [327, 237] on span at bounding box center [316, 225] width 21 height 21
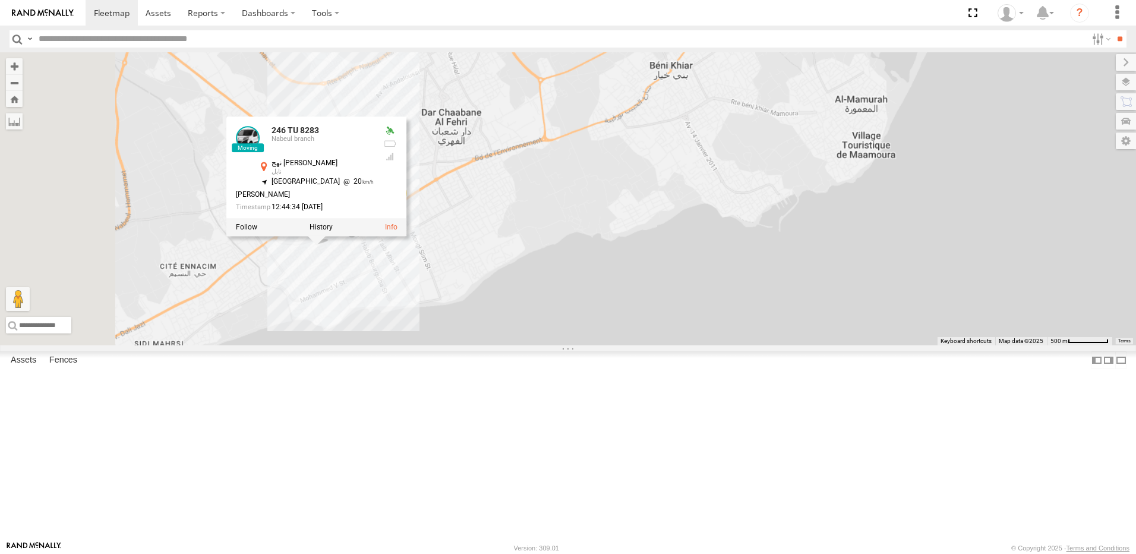
drag, startPoint x: 541, startPoint y: 373, endPoint x: 627, endPoint y: 368, distance: 86.3
click at [627, 345] on div "231 TU 3163 245 TU 9060 240 TU 779 231 TU 3158 245 TU 9064 241 TU 8769 241 TU 2…" at bounding box center [568, 198] width 1136 height 293
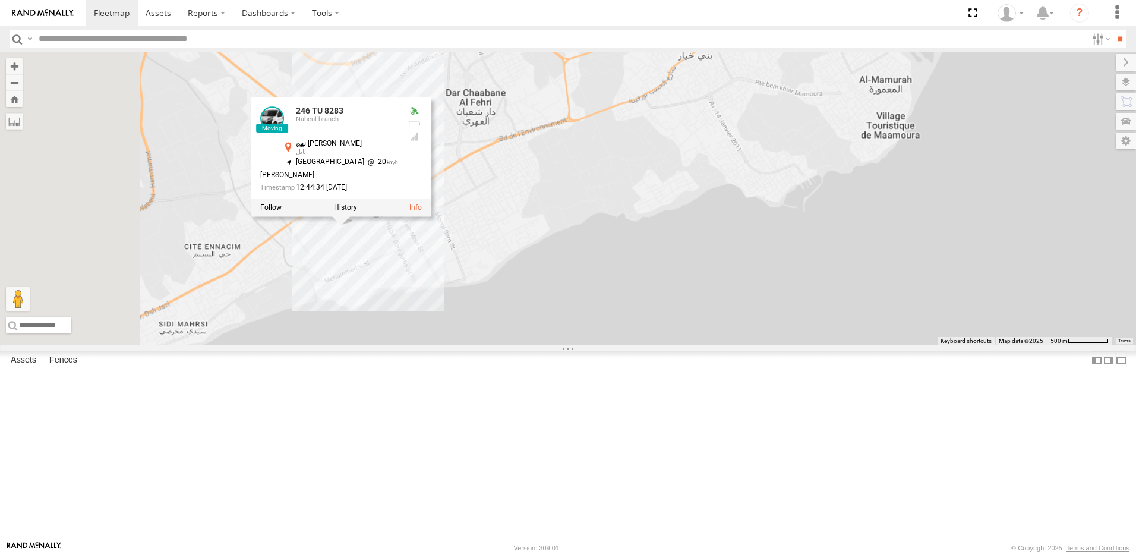
drag, startPoint x: 502, startPoint y: 378, endPoint x: 521, endPoint y: 357, distance: 28.6
click at [526, 345] on div "231 TU 3163 245 TU 9060 240 TU 779 231 TU 3158 245 TU 9064 241 TU 8769 241 TU 2…" at bounding box center [568, 198] width 1136 height 293
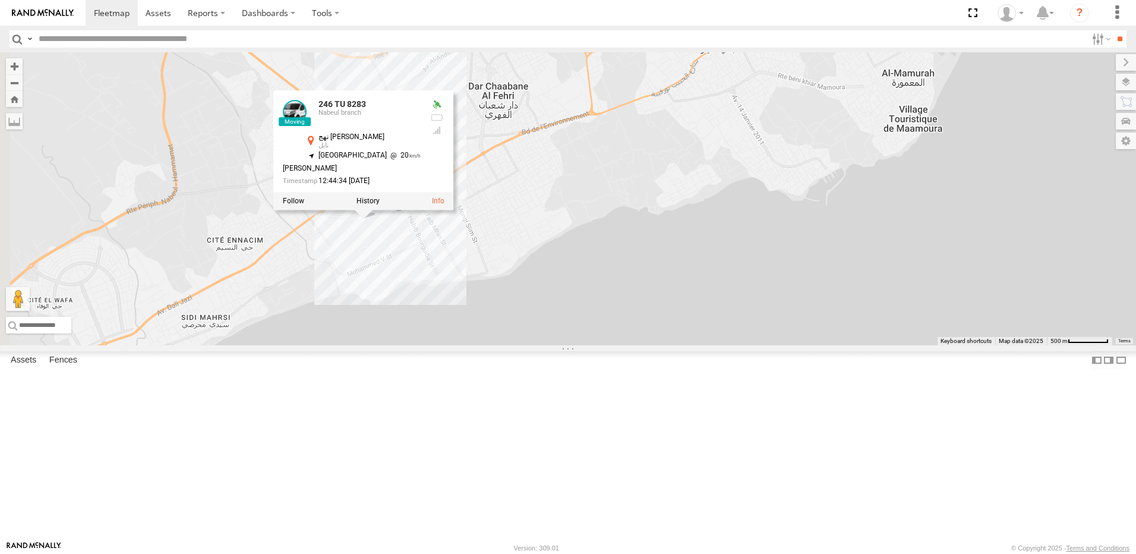
drag, startPoint x: 462, startPoint y: 357, endPoint x: 486, endPoint y: 349, distance: 24.2
click at [486, 345] on div "231 TU 3163 245 TU 9060 240 TU 779 231 TU 3158 245 TU 9064 241 TU 8769 241 TU 2…" at bounding box center [568, 198] width 1136 height 293
drag, startPoint x: 698, startPoint y: 304, endPoint x: 425, endPoint y: 335, distance: 274.5
click at [480, 335] on div "231 TU 3163 245 TU 9060 240 TU 779 231 TU 3158 245 TU 9064 241 TU 8769 241 TU 2…" at bounding box center [568, 198] width 1136 height 293
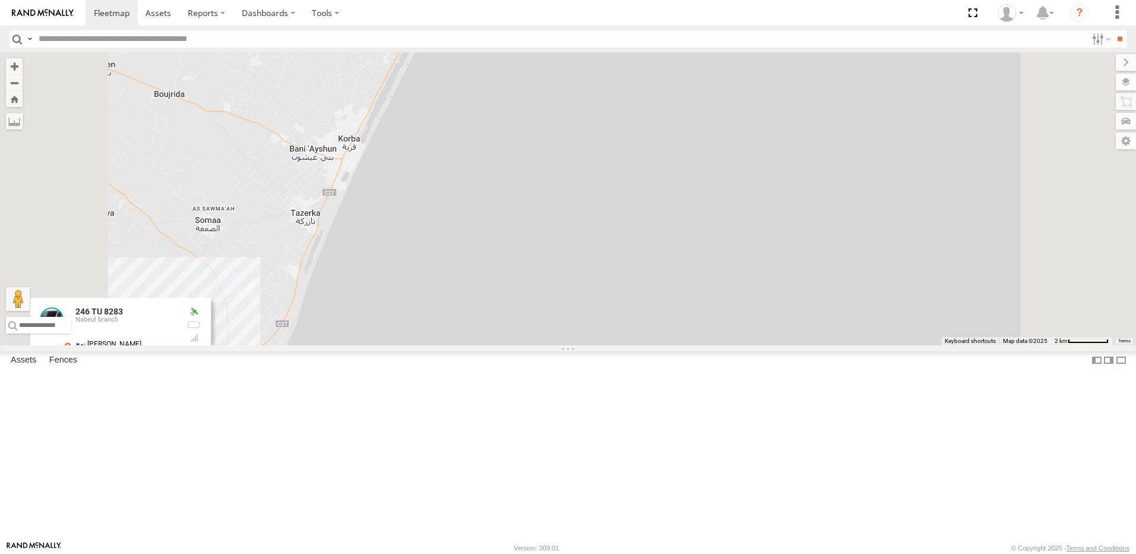
drag, startPoint x: 486, startPoint y: 230, endPoint x: 487, endPoint y: 374, distance: 144.4
click at [487, 345] on div "231 TU 3163 245 TU 9060 240 TU 779 231 TU 3158 245 TU 9064 241 TU 8769 241 TU 2…" at bounding box center [568, 198] width 1136 height 293
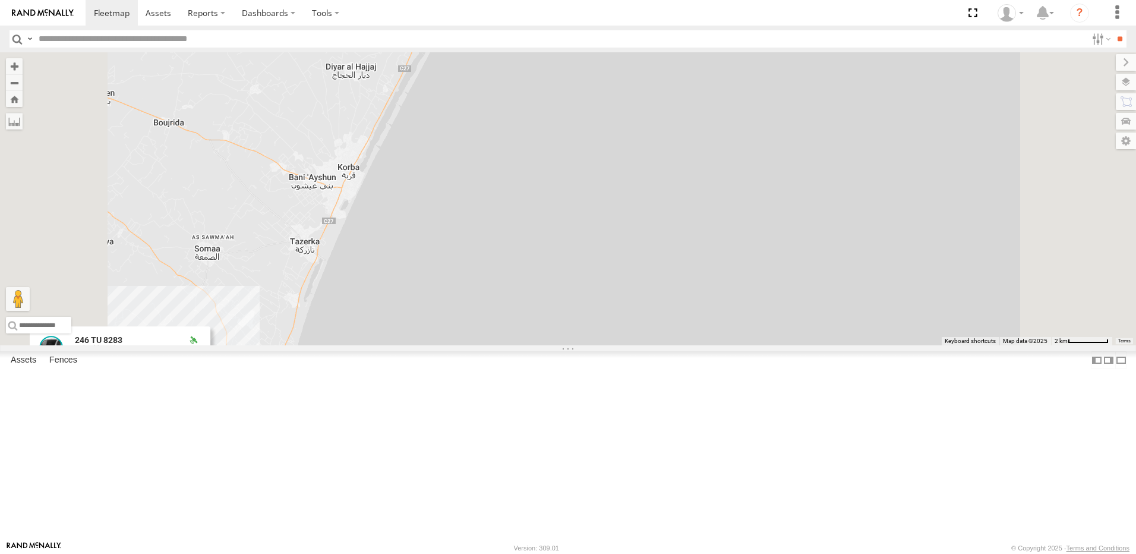
click at [518, 220] on div "231 TU 3163 245 TU 9060 240 TU 779 231 TU 3158 245 TU 9064 241 TU 8769 241 TU 2…" at bounding box center [568, 198] width 1136 height 293
drag, startPoint x: 518, startPoint y: 226, endPoint x: 491, endPoint y: 464, distance: 239.3
click at [491, 345] on div "231 TU 3163 245 TU 9060 240 TU 779 231 TU 3158 245 TU 9064 241 TU 8769 241 TU 2…" at bounding box center [568, 198] width 1136 height 293
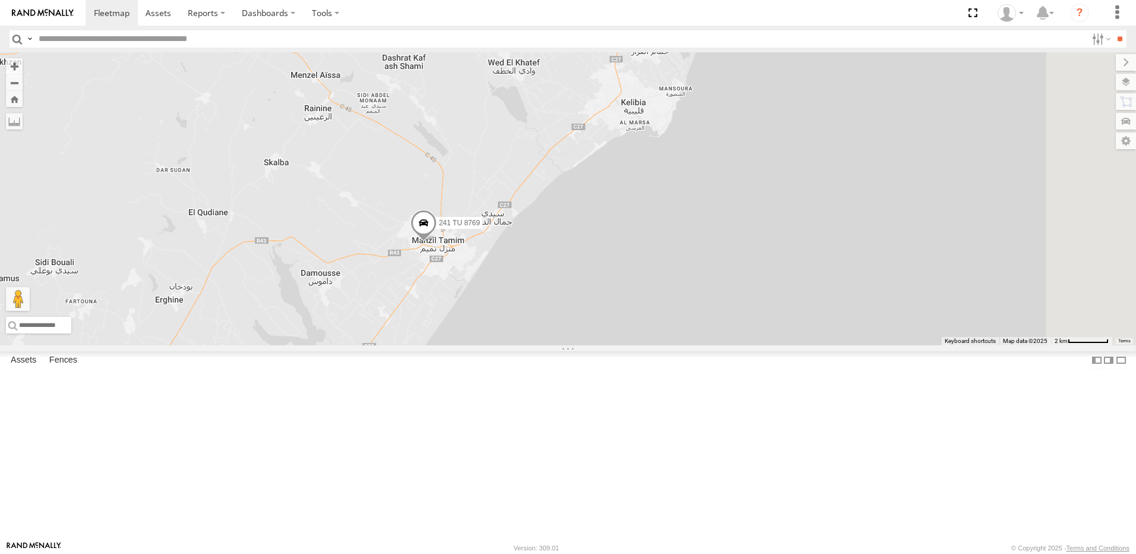
drag, startPoint x: 631, startPoint y: 293, endPoint x: 541, endPoint y: 532, distance: 255.5
click at [541, 345] on div "231 TU 3163 245 TU 9060 240 TU 779 231 TU 3158 245 TU 9064 241 TU 8769 241 TU 2…" at bounding box center [568, 198] width 1136 height 293
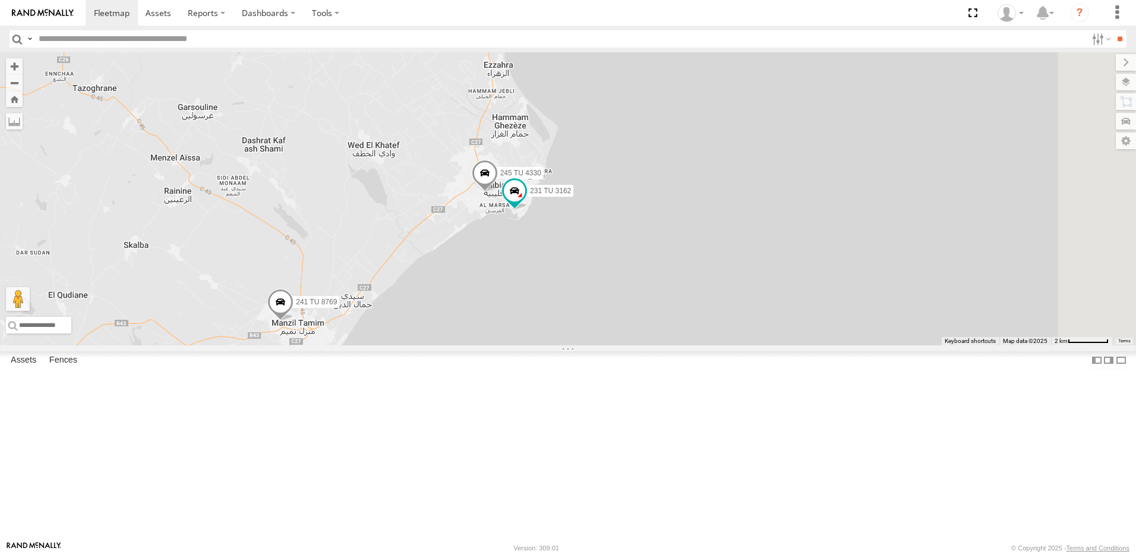
drag, startPoint x: 684, startPoint y: 249, endPoint x: 541, endPoint y: 335, distance: 167.1
click at [541, 335] on div "231 TU 3163 245 TU 9060 240 TU 779 231 TU 3158 245 TU 9064 241 TU 8769 241 TU 2…" at bounding box center [568, 198] width 1136 height 293
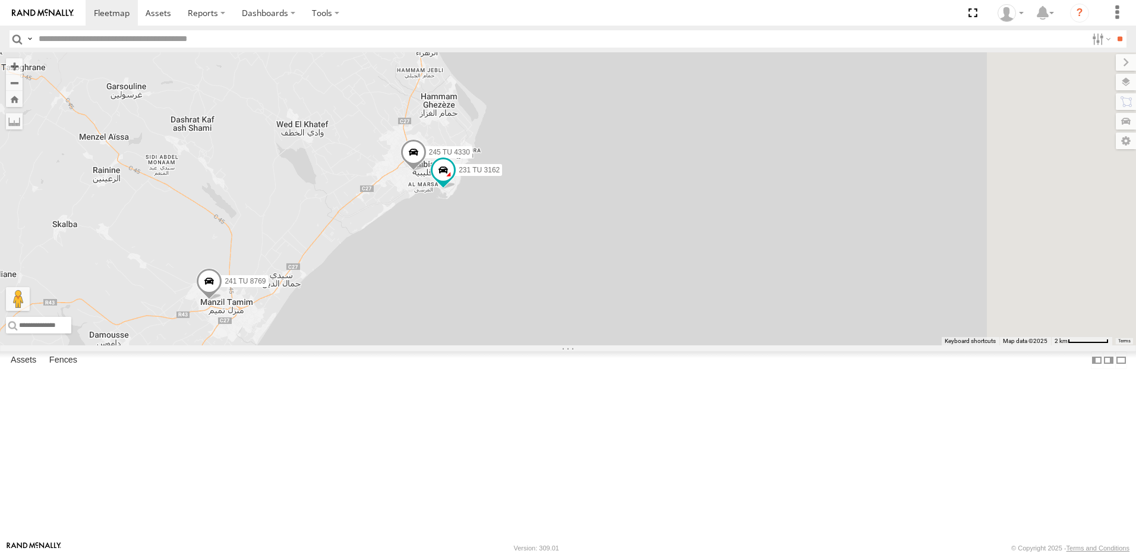
drag, startPoint x: 541, startPoint y: 285, endPoint x: 535, endPoint y: 280, distance: 7.6
click at [535, 280] on div "231 TU 3163 245 TU 9060 240 TU 779 231 TU 3158 245 TU 9064 241 TU 8769 241 TU 2…" at bounding box center [568, 198] width 1136 height 293
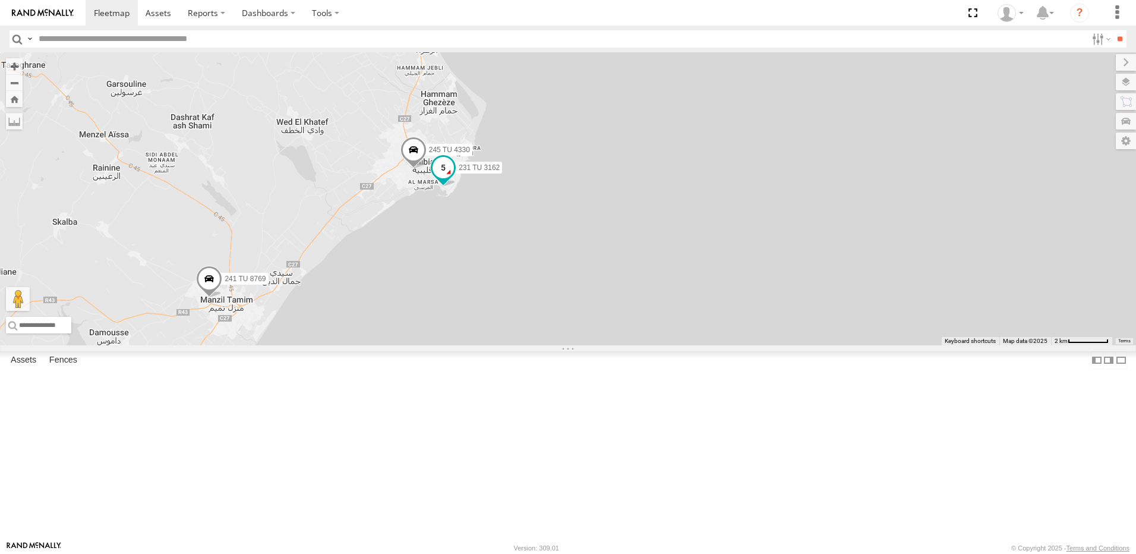
click at [454, 178] on span at bounding box center [443, 167] width 21 height 21
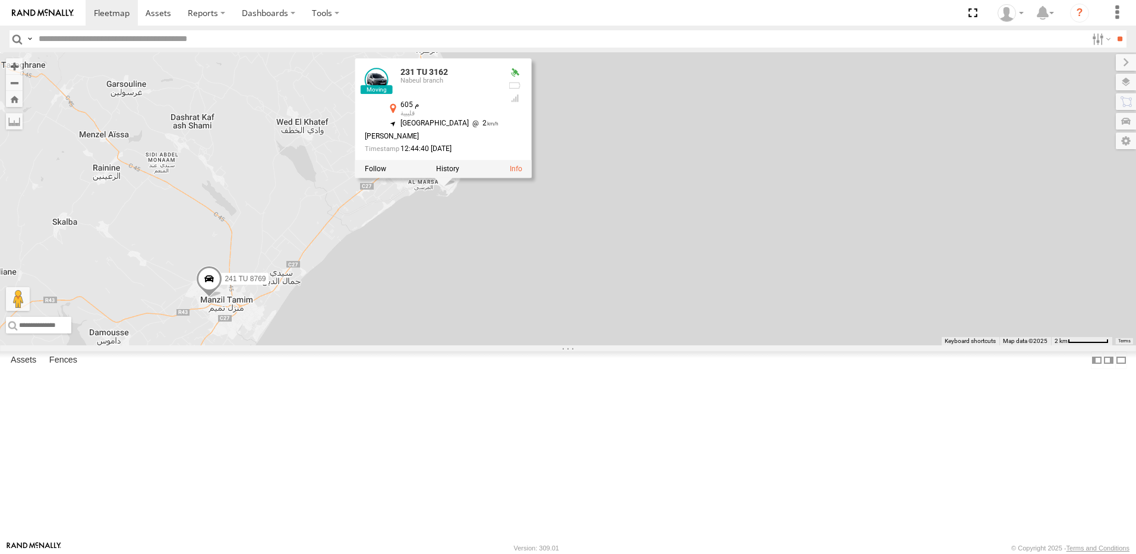
drag, startPoint x: 439, startPoint y: 225, endPoint x: 398, endPoint y: 305, distance: 89.3
click at [439, 226] on div "231 TU 3163 245 TU 9060 240 TU 779 231 TU 3158 245 TU 9064 241 TU 8769 241 TU 2…" at bounding box center [568, 198] width 1136 height 293
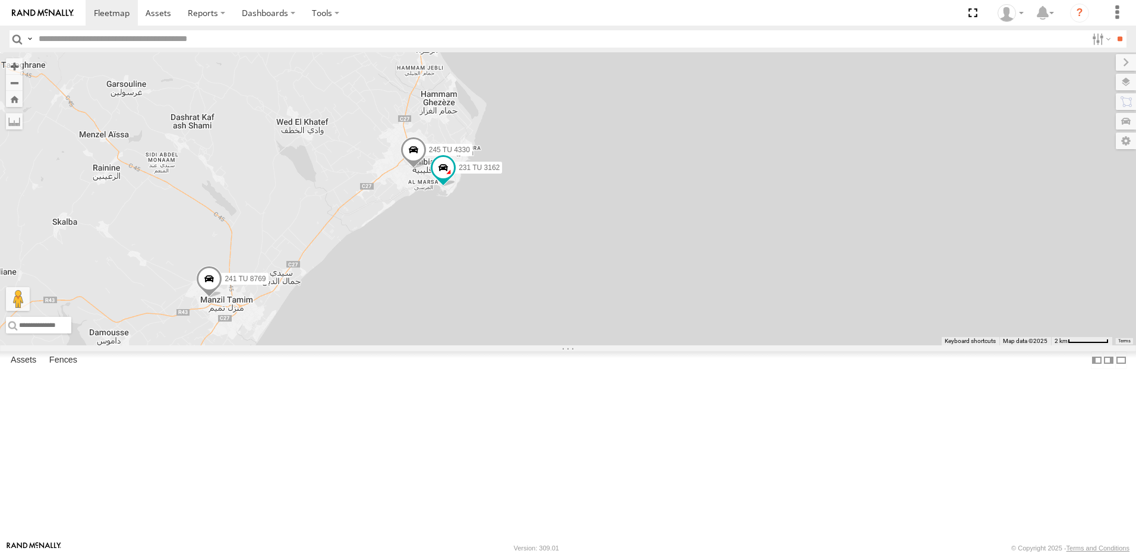
click at [222, 298] on span at bounding box center [209, 282] width 26 height 32
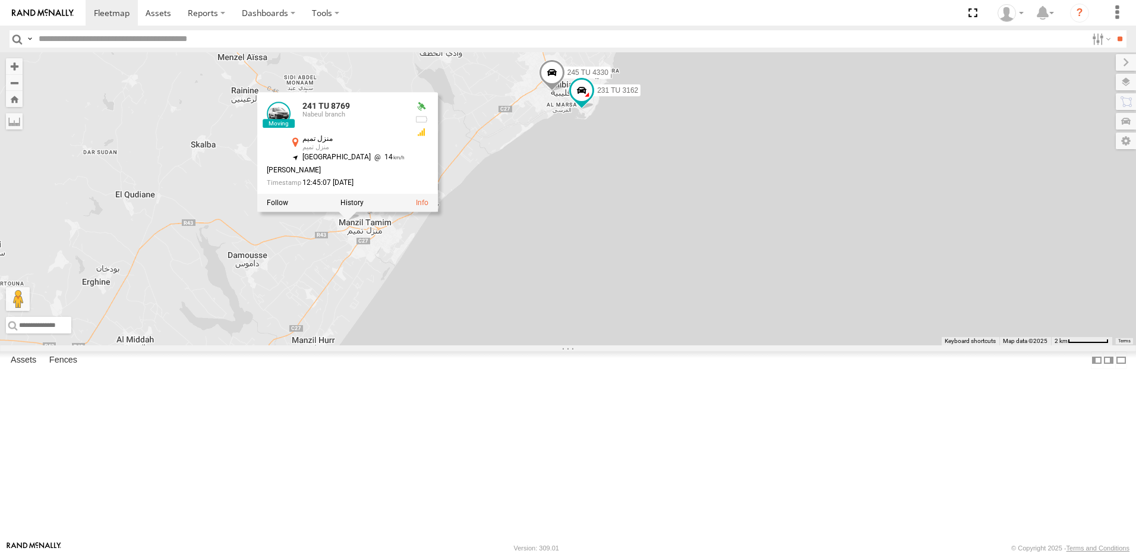
drag, startPoint x: 360, startPoint y: 425, endPoint x: 501, endPoint y: 348, distance: 161.2
click at [500, 345] on div "231 TU 3163 245 TU 9060 240 TU 779 231 TU 3158 245 TU 9064 241 TU 8769 241 TU 2…" at bounding box center [568, 198] width 1136 height 293
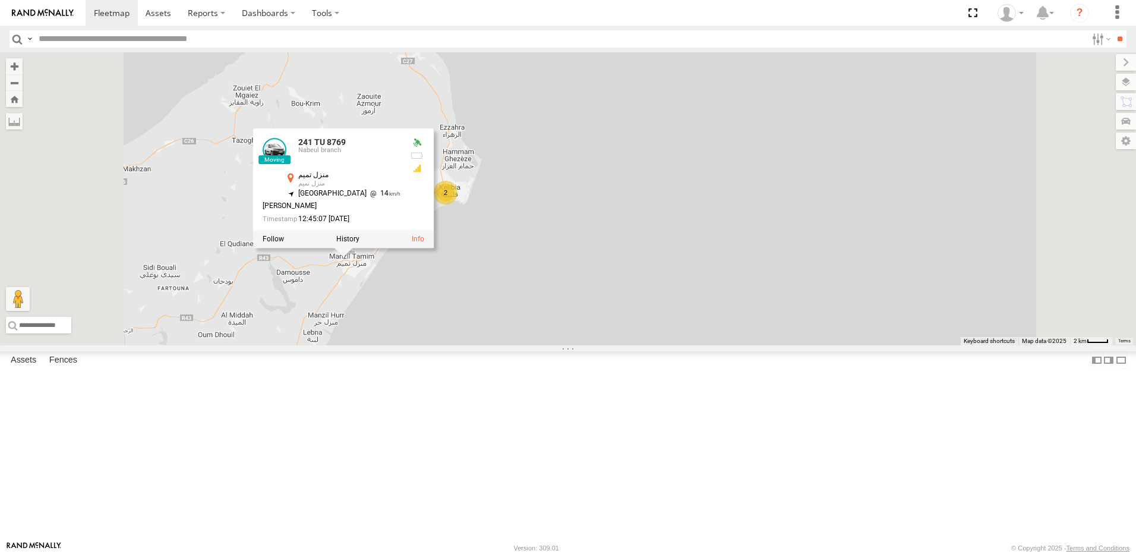
drag, startPoint x: 404, startPoint y: 414, endPoint x: 417, endPoint y: 504, distance: 90.7
click at [433, 345] on div "231 TU 3163 245 TU 9060 240 TU 779 231 TU 3158 245 TU 9064 241 TU 8769 241 TU 2…" at bounding box center [568, 198] width 1136 height 293
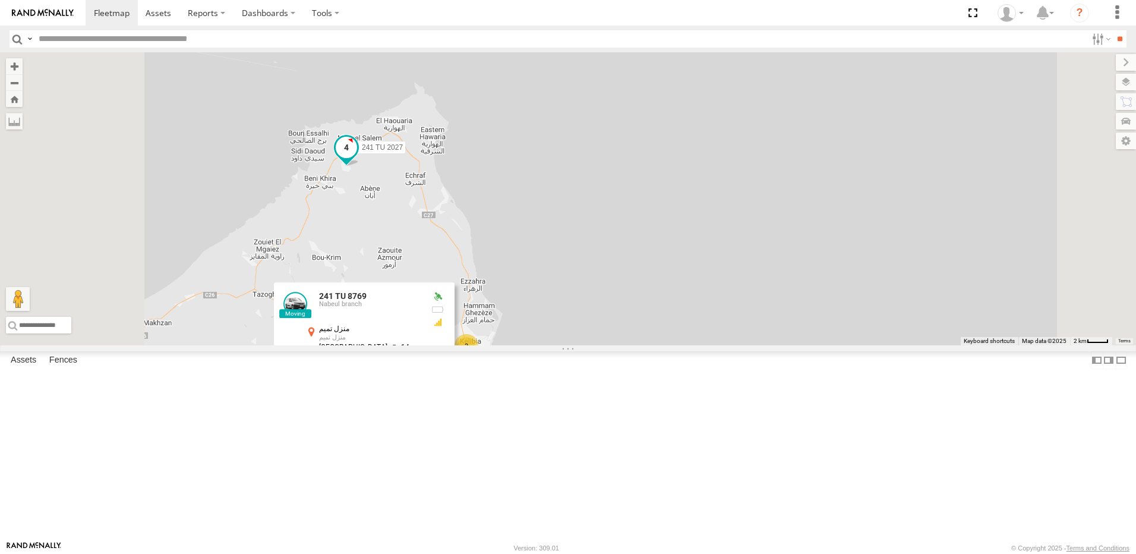
click at [360, 166] on span at bounding box center [346, 150] width 26 height 32
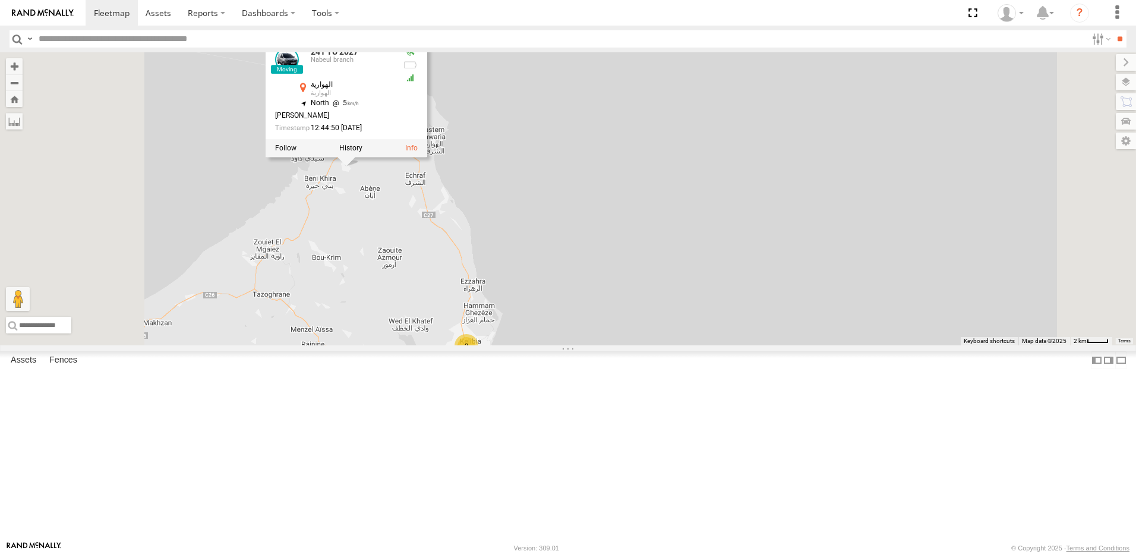
click at [500, 302] on div "231 TU 3163 245 TU 9060 240 TU 779 231 TU 3158 245 TU 9064 241 TU 8769 241 TU 2…" at bounding box center [568, 198] width 1136 height 293
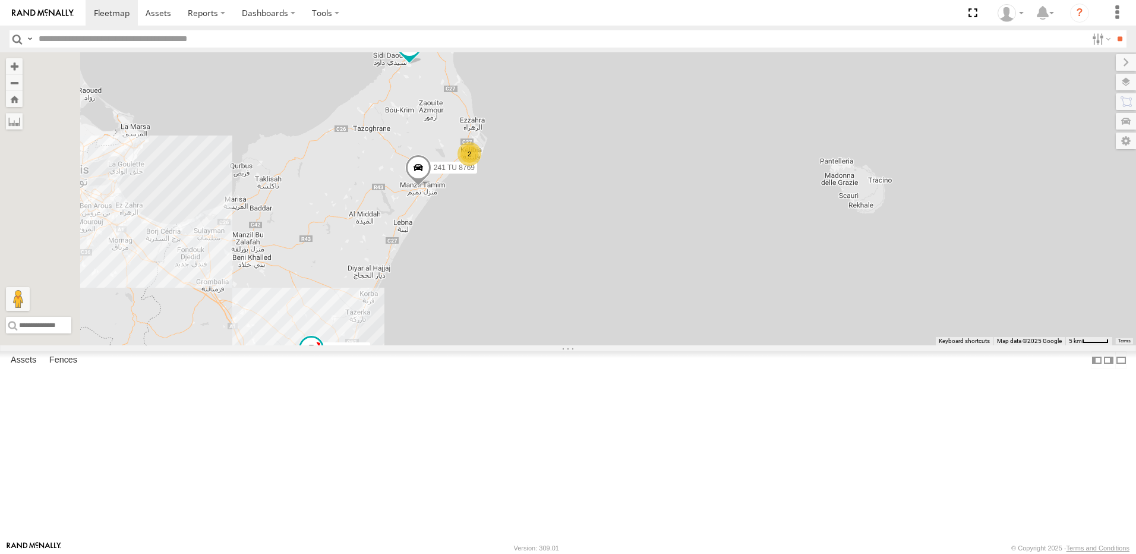
drag, startPoint x: 429, startPoint y: 417, endPoint x: 559, endPoint y: 235, distance: 223.3
click at [554, 251] on div "231 TU 3163 245 TU 9060 240 TU 779 231 TU 3158 245 TU 9064 241 TU 8769 241 TU 2…" at bounding box center [568, 198] width 1136 height 293
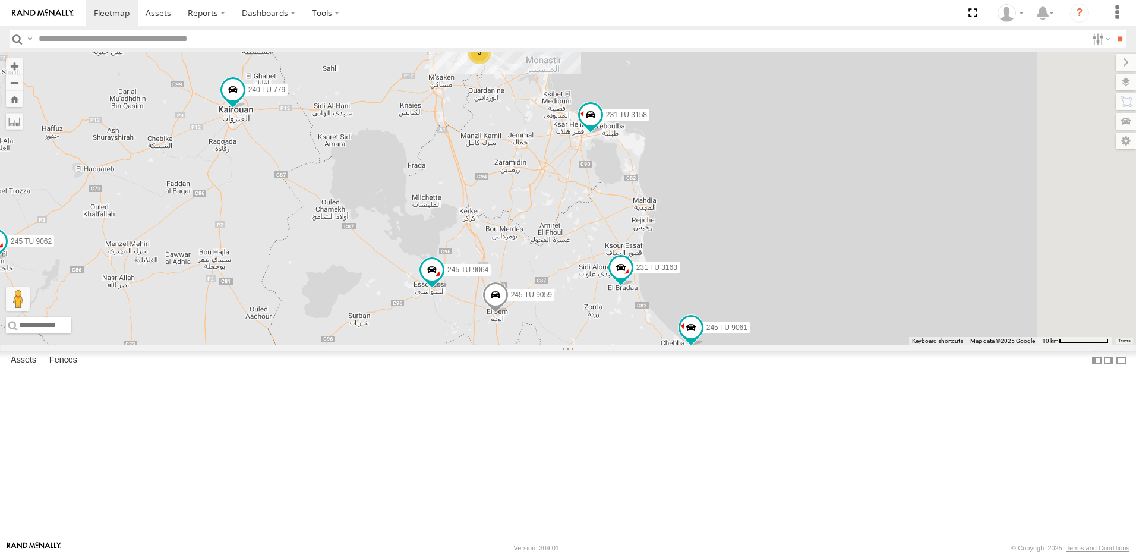
drag, startPoint x: 698, startPoint y: 206, endPoint x: 613, endPoint y: 236, distance: 90.2
click at [613, 236] on div "245 TU 9060 240 TU 779 231 TU 3158 241 TU 2027 245 TU 9062 246 TU 8280 241 TU 2…" at bounding box center [568, 198] width 1136 height 293
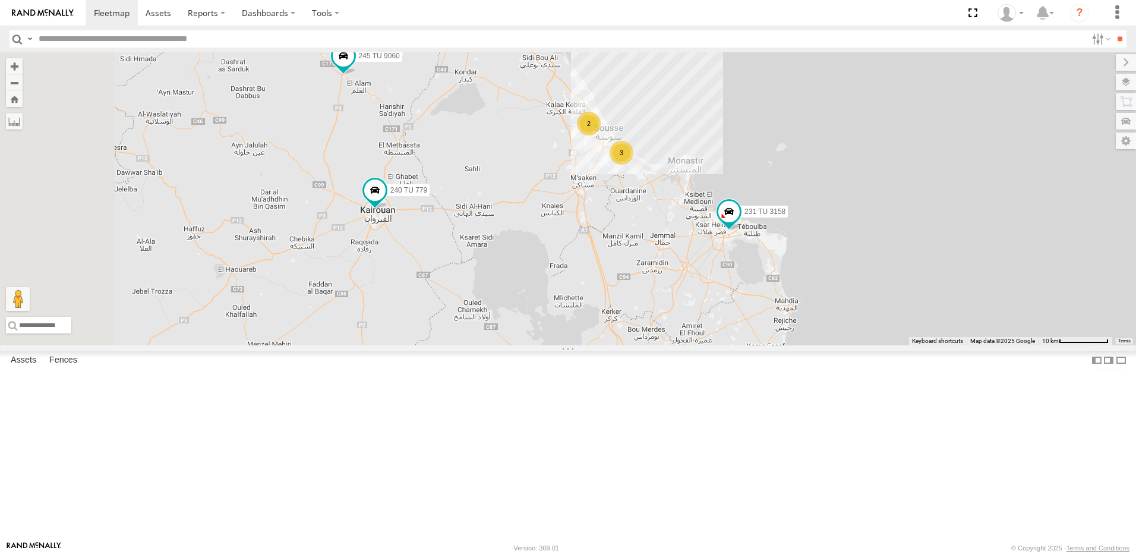
drag, startPoint x: 474, startPoint y: 383, endPoint x: 614, endPoint y: 479, distance: 169.8
click at [614, 345] on div "231 TU 3163 245 TU 9061 245 TU 9060 240 TU 779 231 TU 3158 245 TU 9064 245 TU 9…" at bounding box center [568, 198] width 1136 height 293
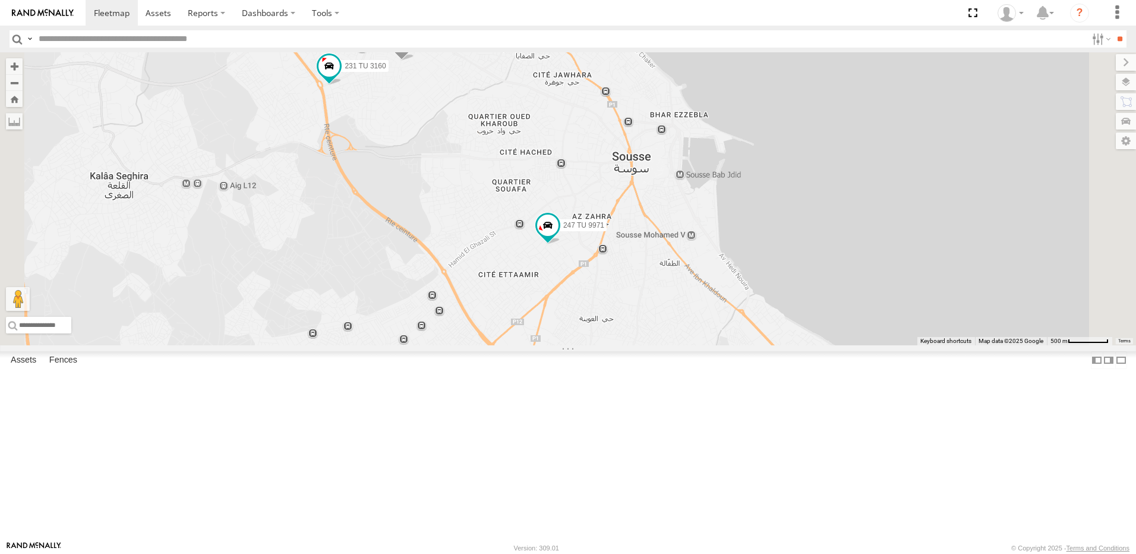
drag, startPoint x: 693, startPoint y: 256, endPoint x: 701, endPoint y: 355, distance: 98.9
click at [701, 345] on div "241 TU 2026 231 TU 3160 247 TU 9971" at bounding box center [568, 198] width 1136 height 293
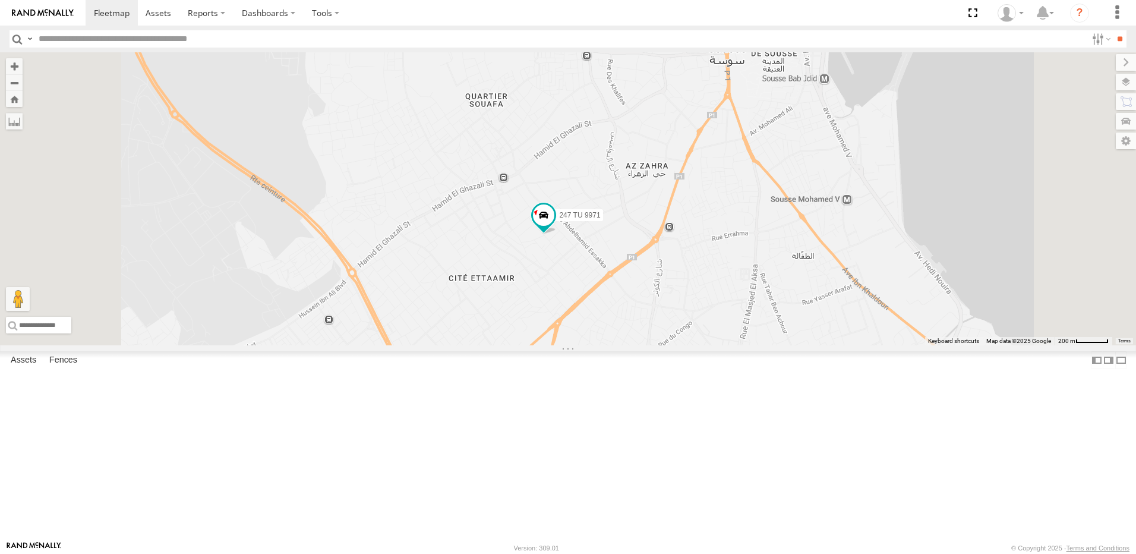
drag, startPoint x: 631, startPoint y: 323, endPoint x: 661, endPoint y: 327, distance: 29.9
click at [661, 327] on div "241 TU 2026 231 TU 3160 247 TU 9971" at bounding box center [568, 198] width 1136 height 293
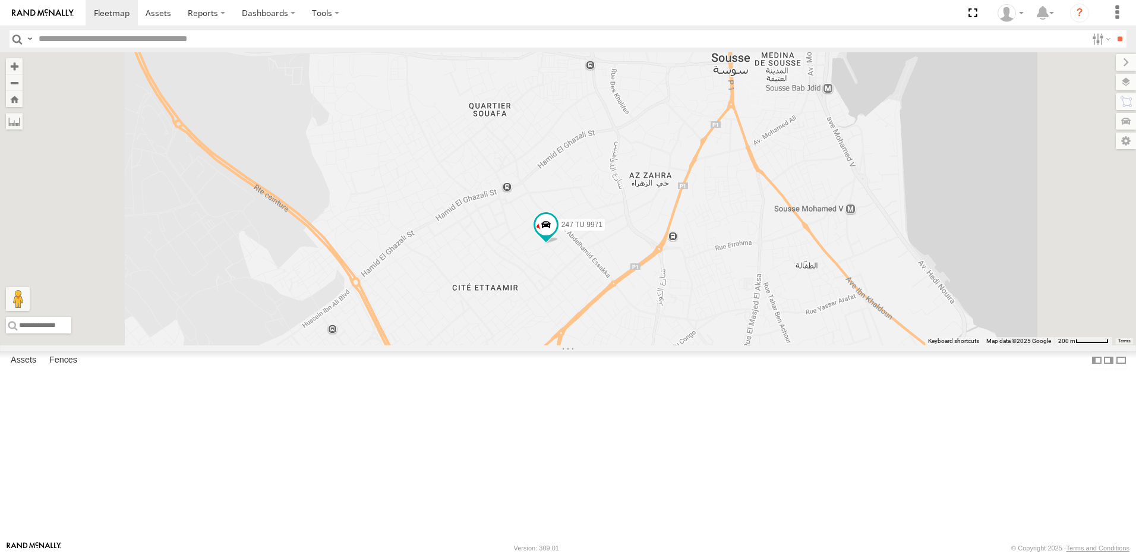
drag, startPoint x: 752, startPoint y: 200, endPoint x: 767, endPoint y: 297, distance: 97.4
click at [767, 297] on div "241 TU 2026 231 TU 3160 247 TU 9971" at bounding box center [568, 198] width 1136 height 293
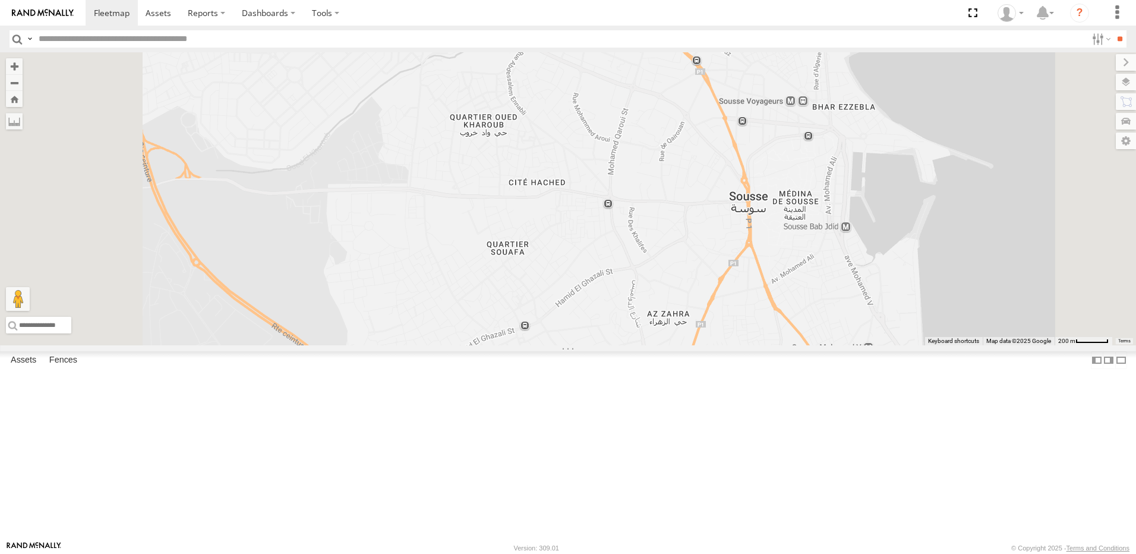
drag, startPoint x: 601, startPoint y: 239, endPoint x: 669, endPoint y: 294, distance: 87.4
click at [668, 294] on div "241 TU 2026 231 TU 3160 247 TU 9971" at bounding box center [568, 198] width 1136 height 293
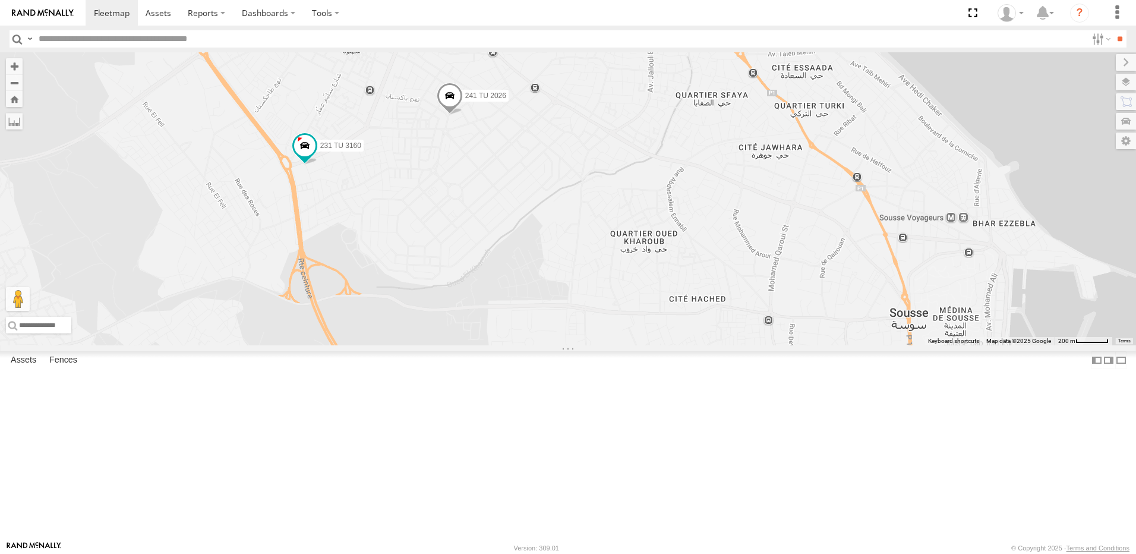
drag, startPoint x: 558, startPoint y: 373, endPoint x: 551, endPoint y: 332, distance: 40.9
click at [558, 345] on div "241 TU 2026 231 TU 3160 247 TU 9971" at bounding box center [568, 198] width 1136 height 293
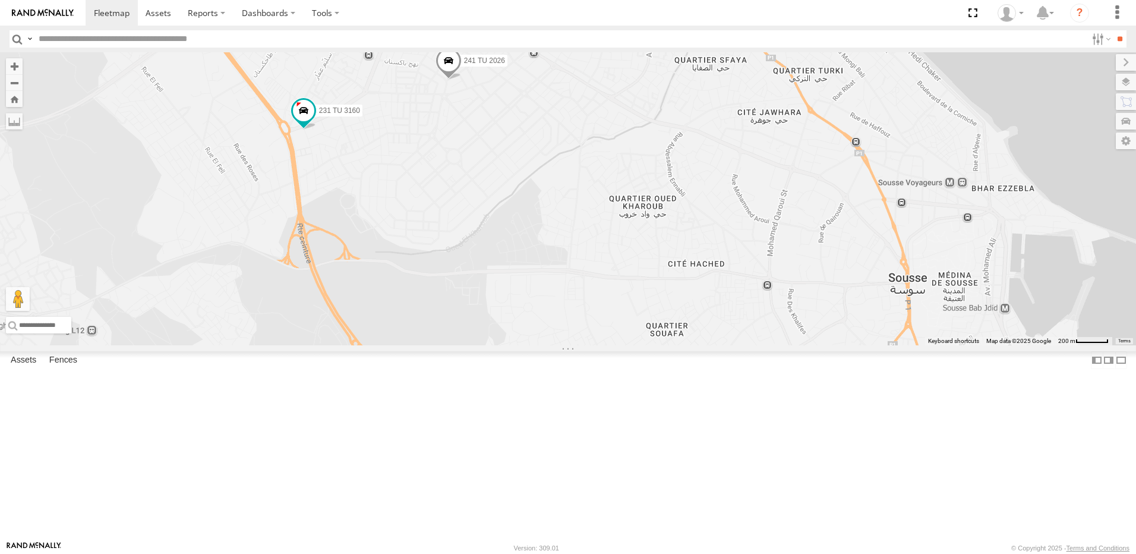
click at [615, 345] on div "241 TU 2026 231 TU 3160 247 TU 9971" at bounding box center [568, 198] width 1136 height 293
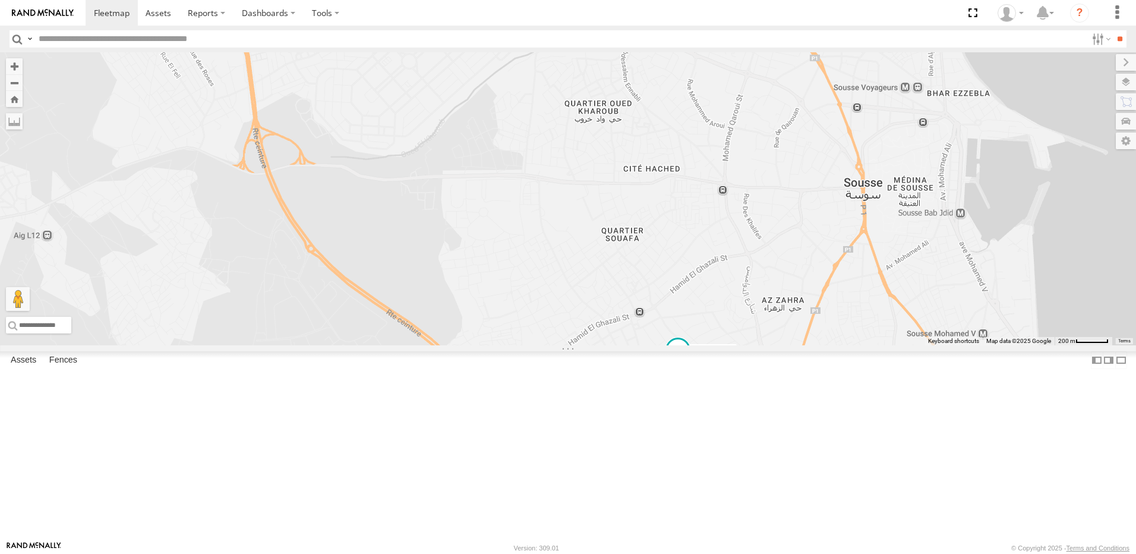
drag, startPoint x: 802, startPoint y: 421, endPoint x: 696, endPoint y: 341, distance: 132.4
click at [697, 340] on div "241 TU 2026 231 TU 3160 247 TU 9971" at bounding box center [568, 198] width 1136 height 293
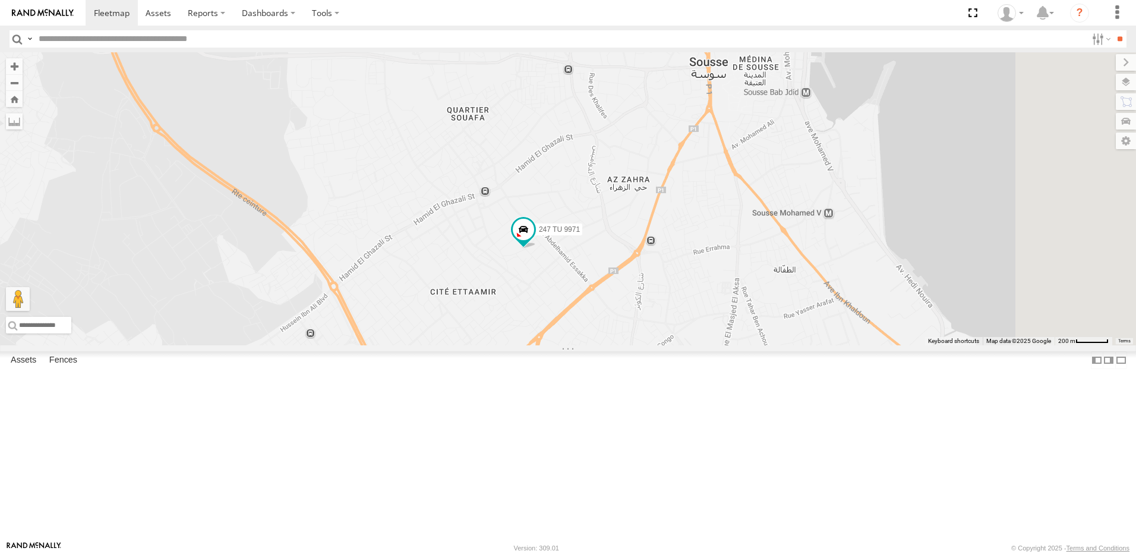
drag, startPoint x: 661, startPoint y: 229, endPoint x: 652, endPoint y: 230, distance: 8.9
click at [648, 227] on div "241 TU 2026 231 TU 3160 247 TU 9971" at bounding box center [568, 198] width 1136 height 293
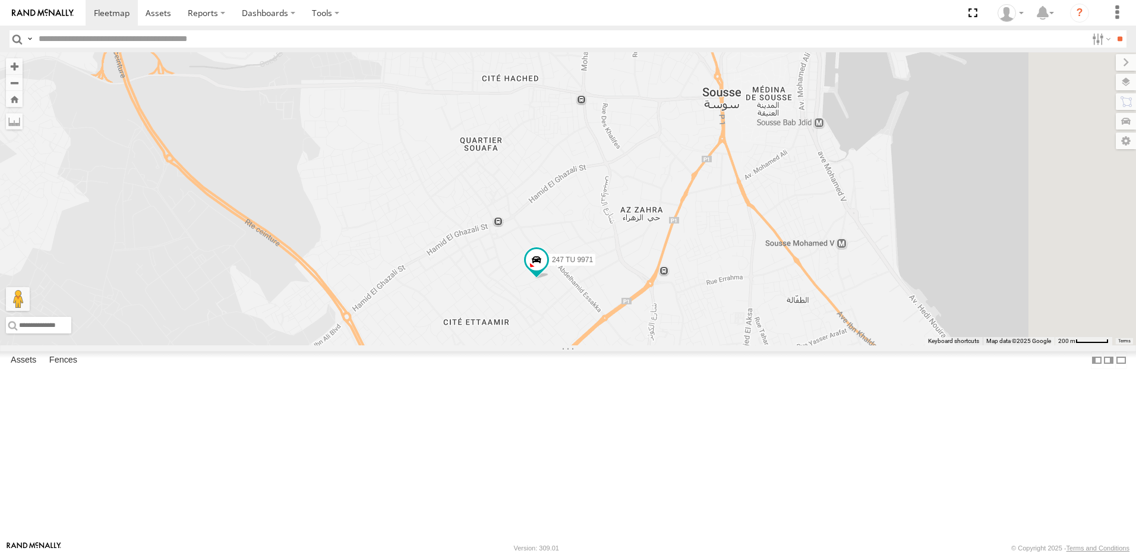
drag, startPoint x: 596, startPoint y: 232, endPoint x: 611, endPoint y: 220, distance: 19.9
click at [595, 234] on div "241 TU 2026 231 TU 3160 247 TU 9971" at bounding box center [568, 198] width 1136 height 293
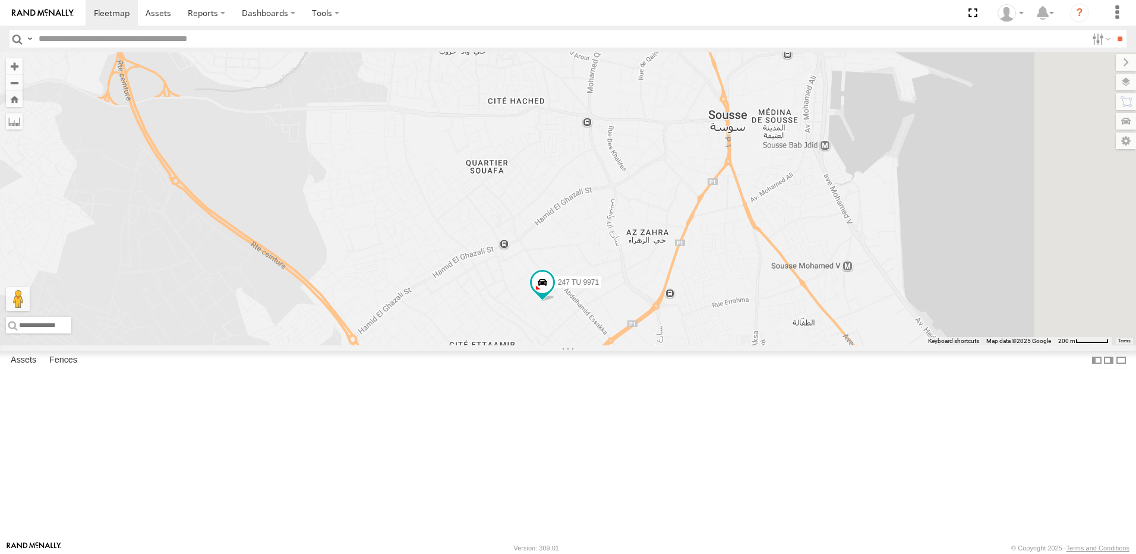
drag, startPoint x: 619, startPoint y: 183, endPoint x: 618, endPoint y: 203, distance: 20.2
click at [651, 245] on div "241 TU 2026 231 TU 3160 247 TU 9971" at bounding box center [568, 198] width 1136 height 293
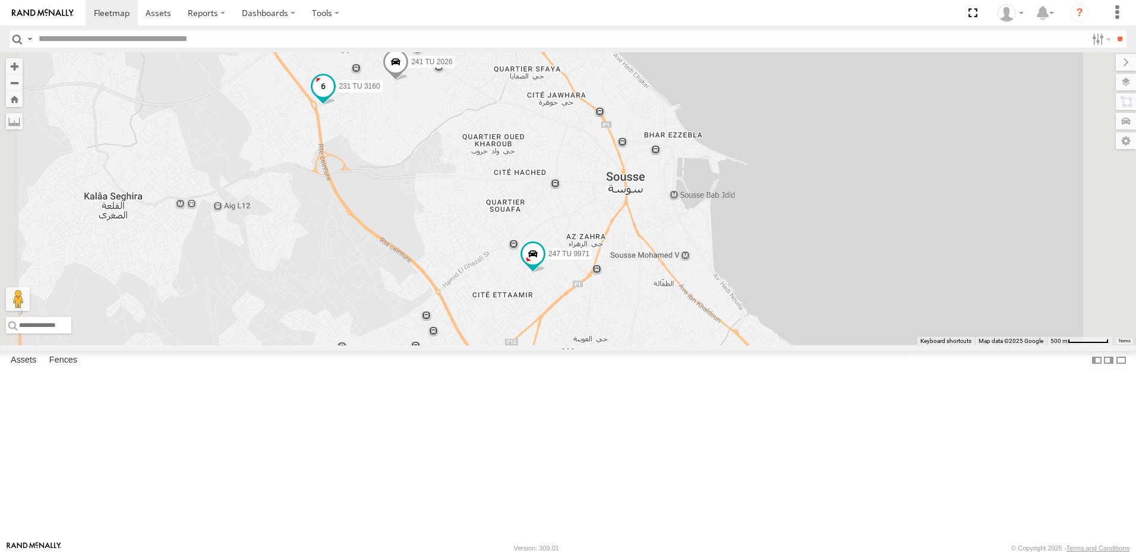
click at [382, 92] on label "231 TU 3160" at bounding box center [355, 86] width 53 height 12
click at [493, 232] on div "241 TU 2026 231 TU 3160 247 TU 9971 [GEOGRAPHIC_DATA][PERSON_NAME] 35.83352 , 1…" at bounding box center [568, 198] width 1136 height 293
drag, startPoint x: 515, startPoint y: 178, endPoint x: 527, endPoint y: 169, distance: 15.2
click at [524, 171] on div "241 TU 2026 231 TU 3160 247 TU 9971" at bounding box center [568, 198] width 1136 height 293
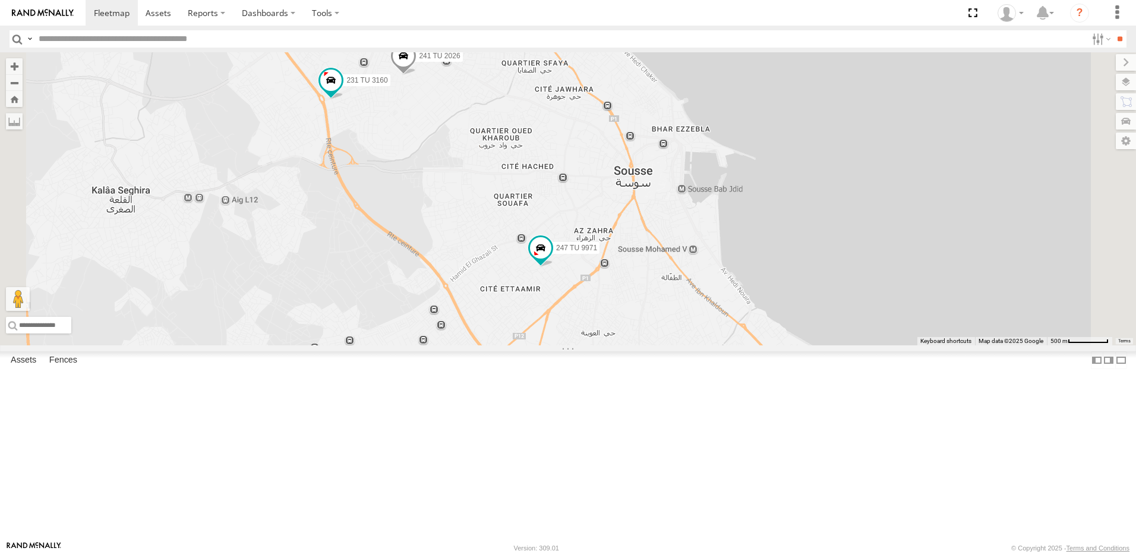
drag, startPoint x: 532, startPoint y: 343, endPoint x: 539, endPoint y: 361, distance: 18.7
click at [539, 345] on div "241 TU 2026 231 TU 3160 247 TU 9971" at bounding box center [568, 198] width 1136 height 293
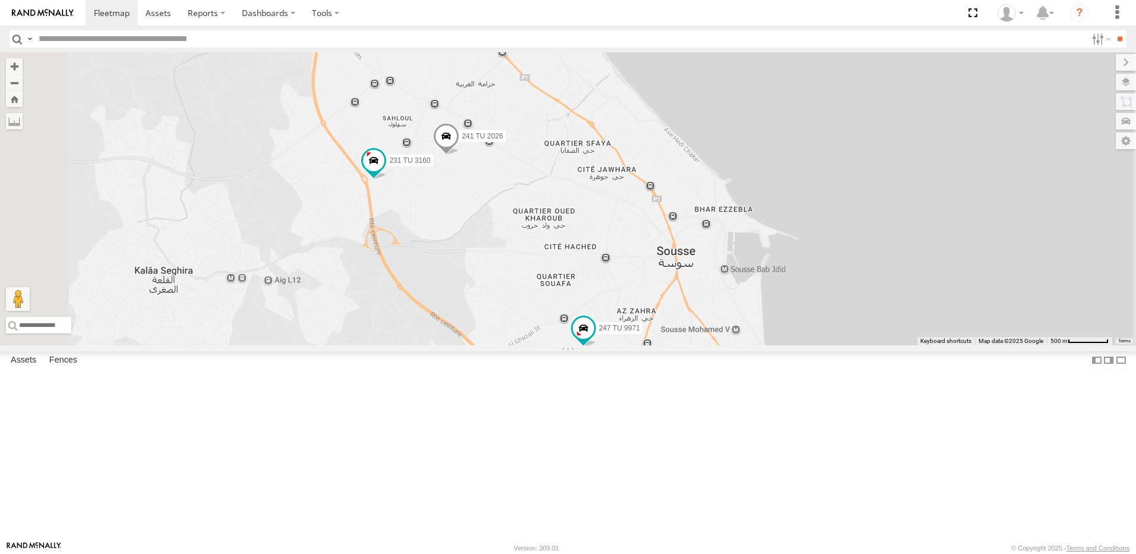
drag, startPoint x: 695, startPoint y: 272, endPoint x: 690, endPoint y: 305, distance: 33.6
click at [691, 305] on div "241 TU 2026 231 TU 3160 247 TU 9971" at bounding box center [568, 198] width 1136 height 293
